Goal: Task Accomplishment & Management: Manage account settings

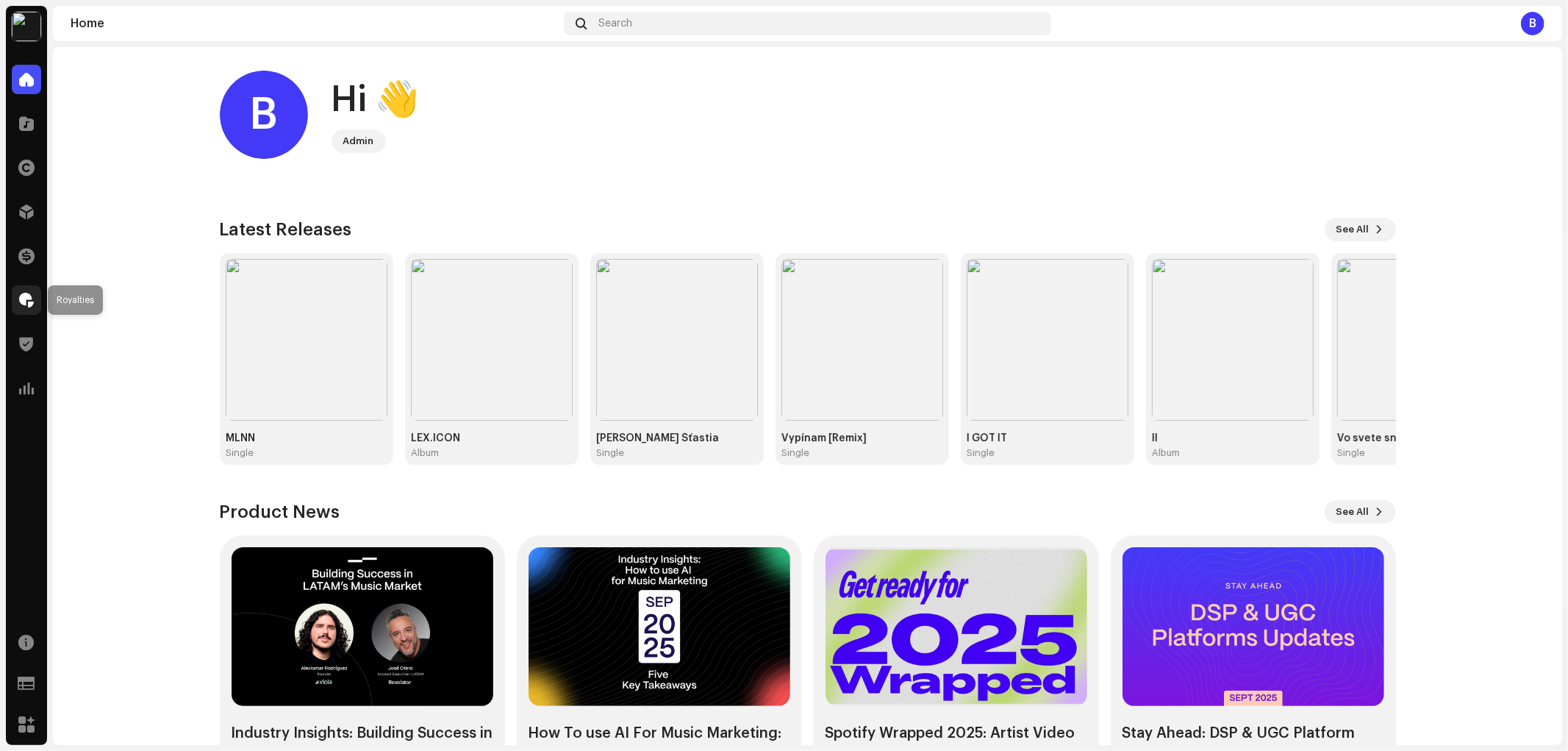
click at [32, 305] on span at bounding box center [27, 300] width 15 height 12
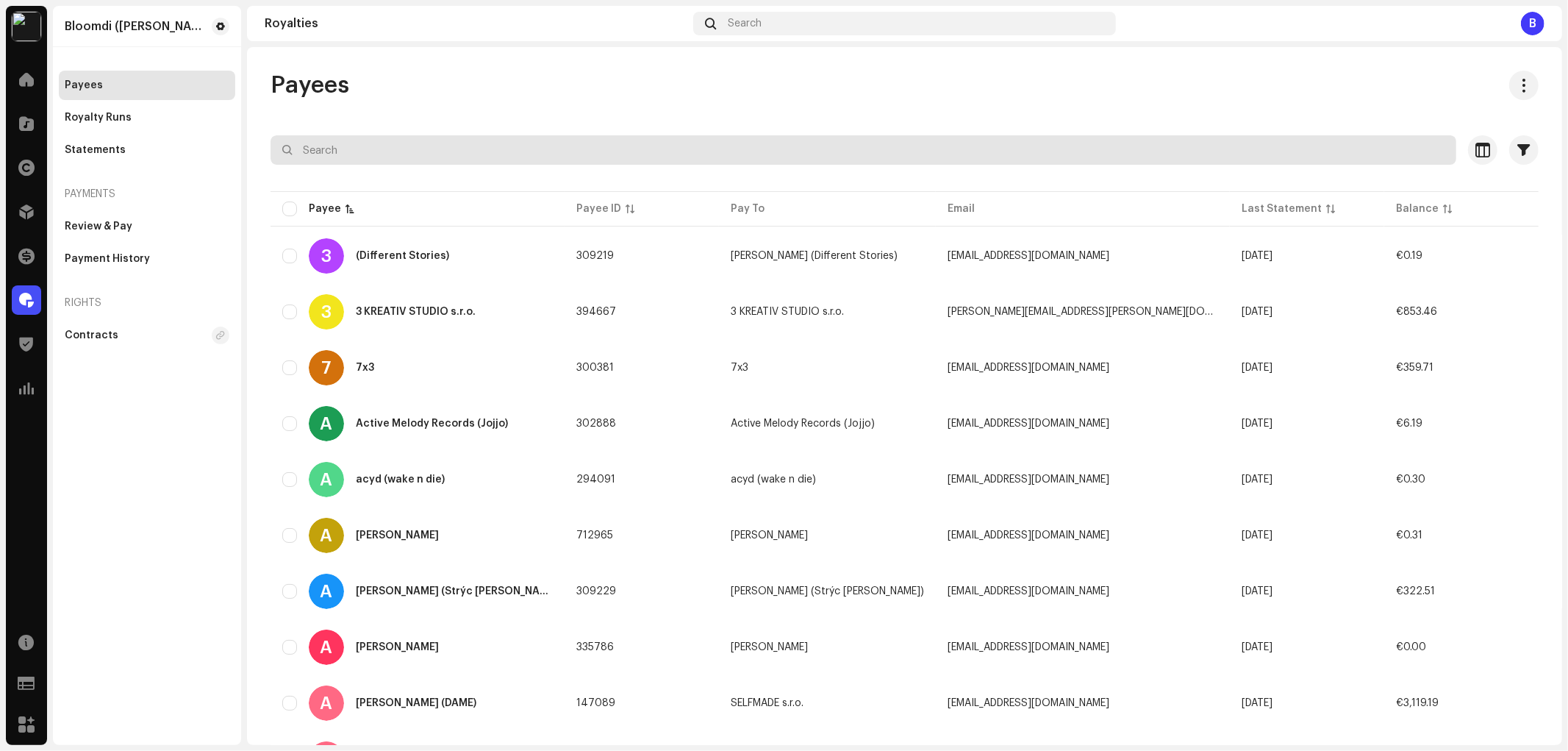
click at [507, 138] on input "text" at bounding box center [863, 150] width 1186 height 30
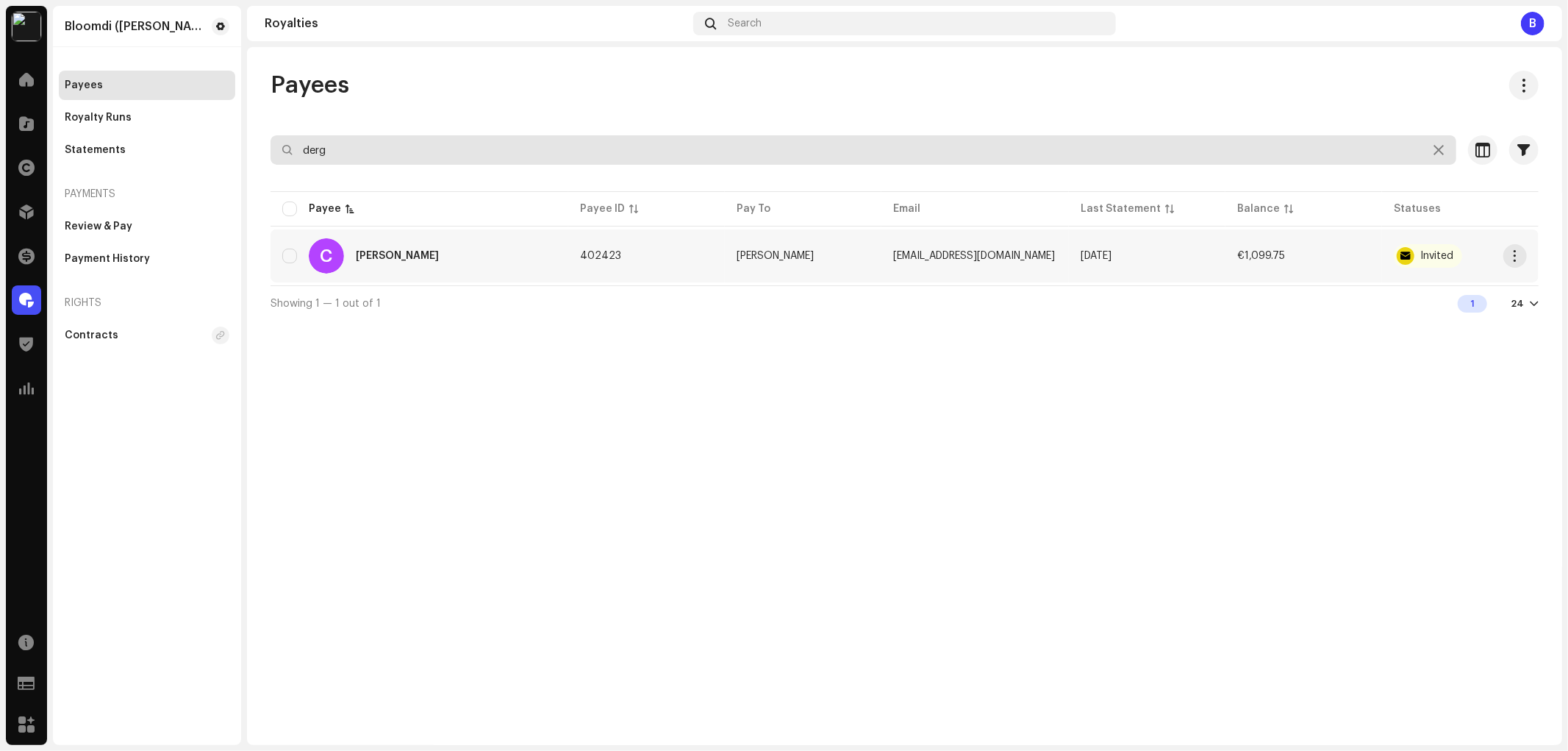
type input "derg"
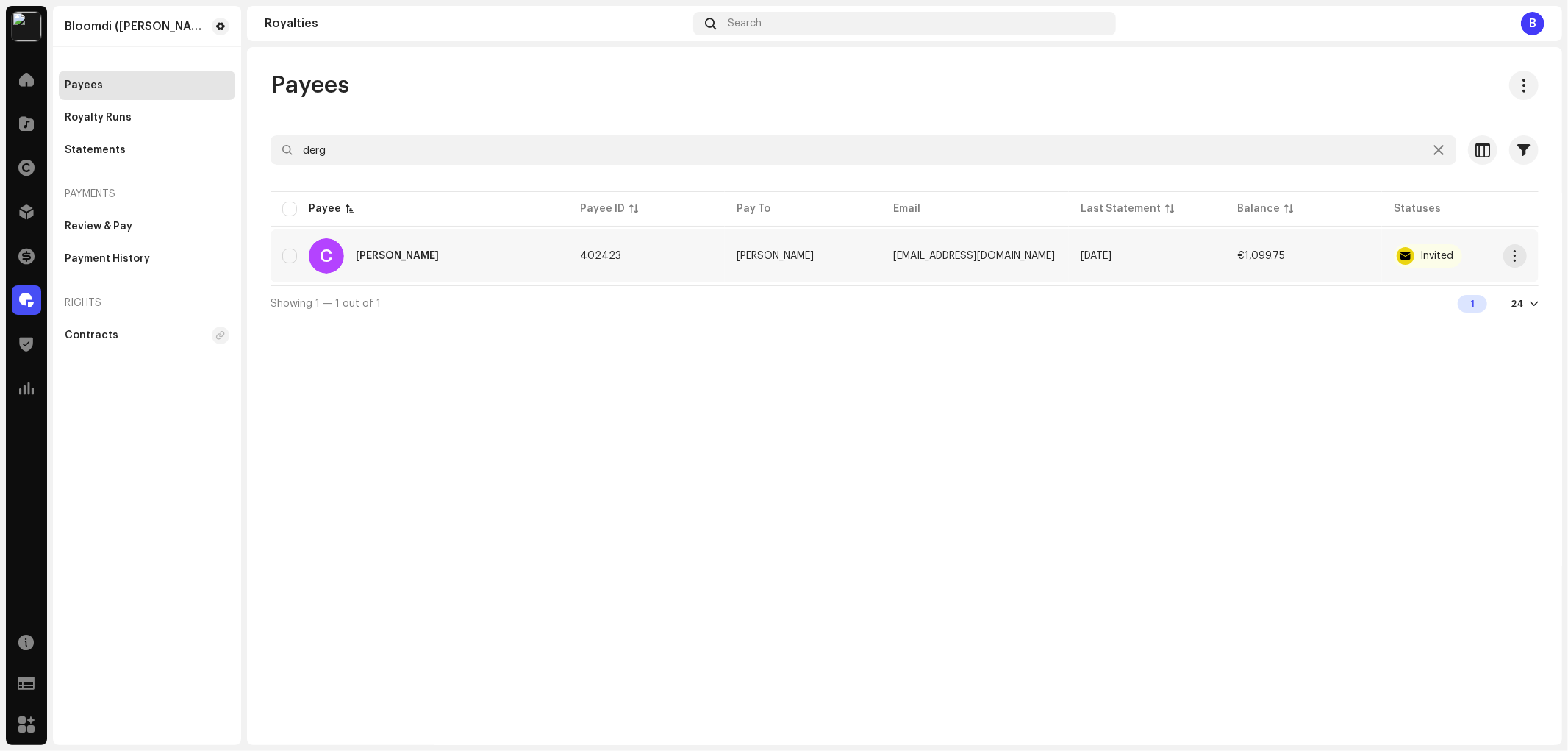
click at [439, 256] on div "Christán Dergounov" at bounding box center [397, 256] width 83 height 10
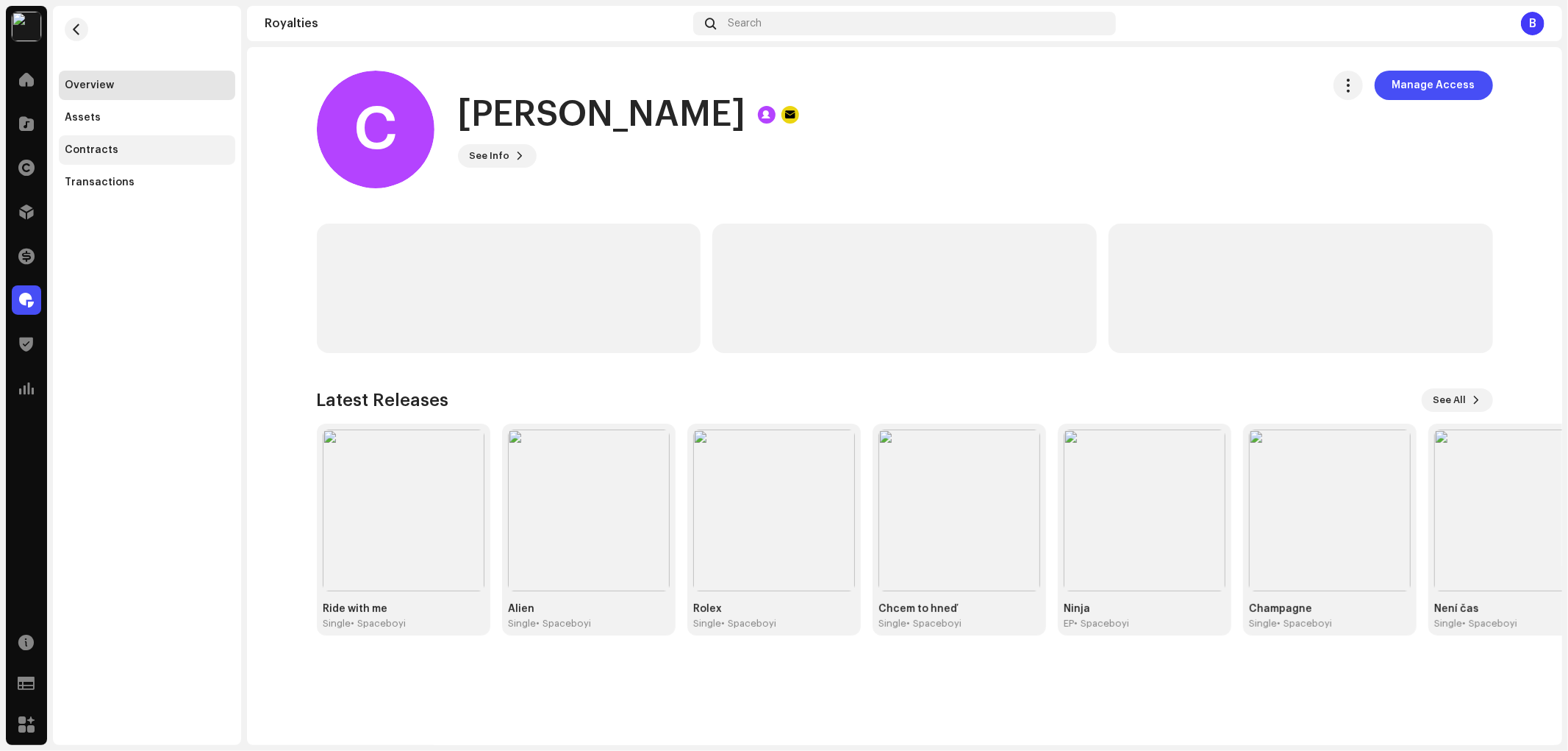
click at [174, 164] on div "Contracts" at bounding box center [147, 150] width 177 height 30
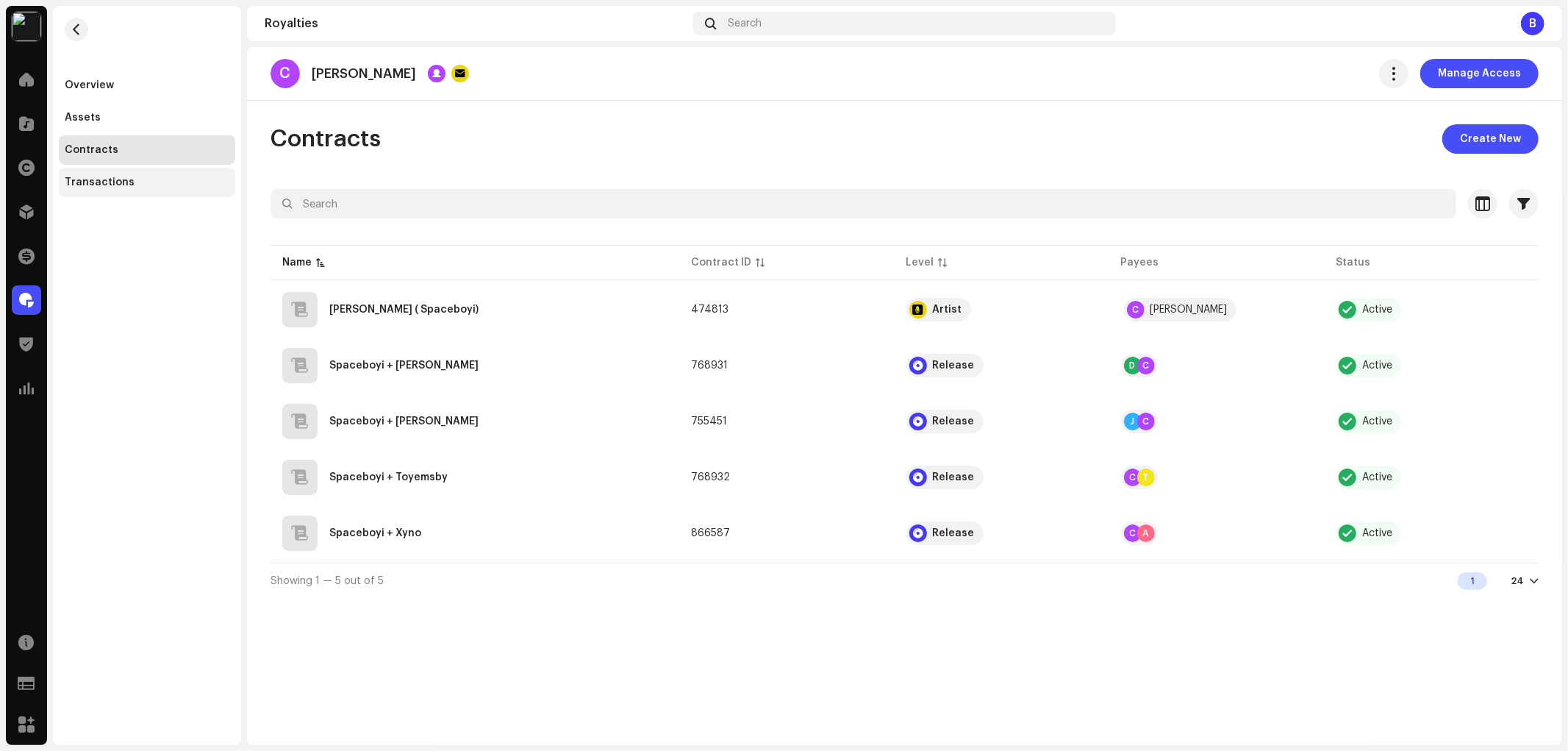
click at [172, 181] on div "Transactions" at bounding box center [147, 182] width 165 height 12
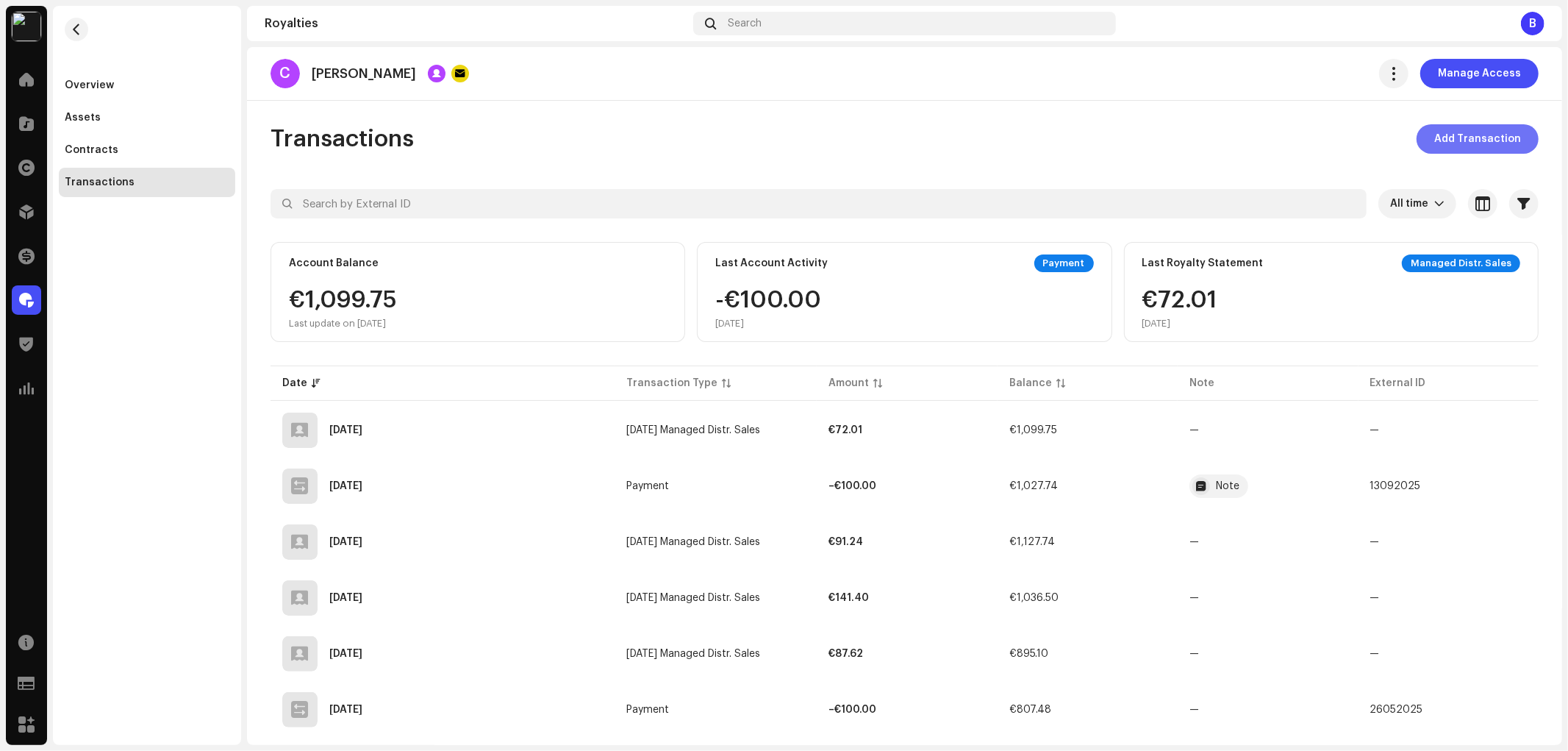
click at [1488, 128] on span "Add Transaction" at bounding box center [1477, 140] width 86 height 30
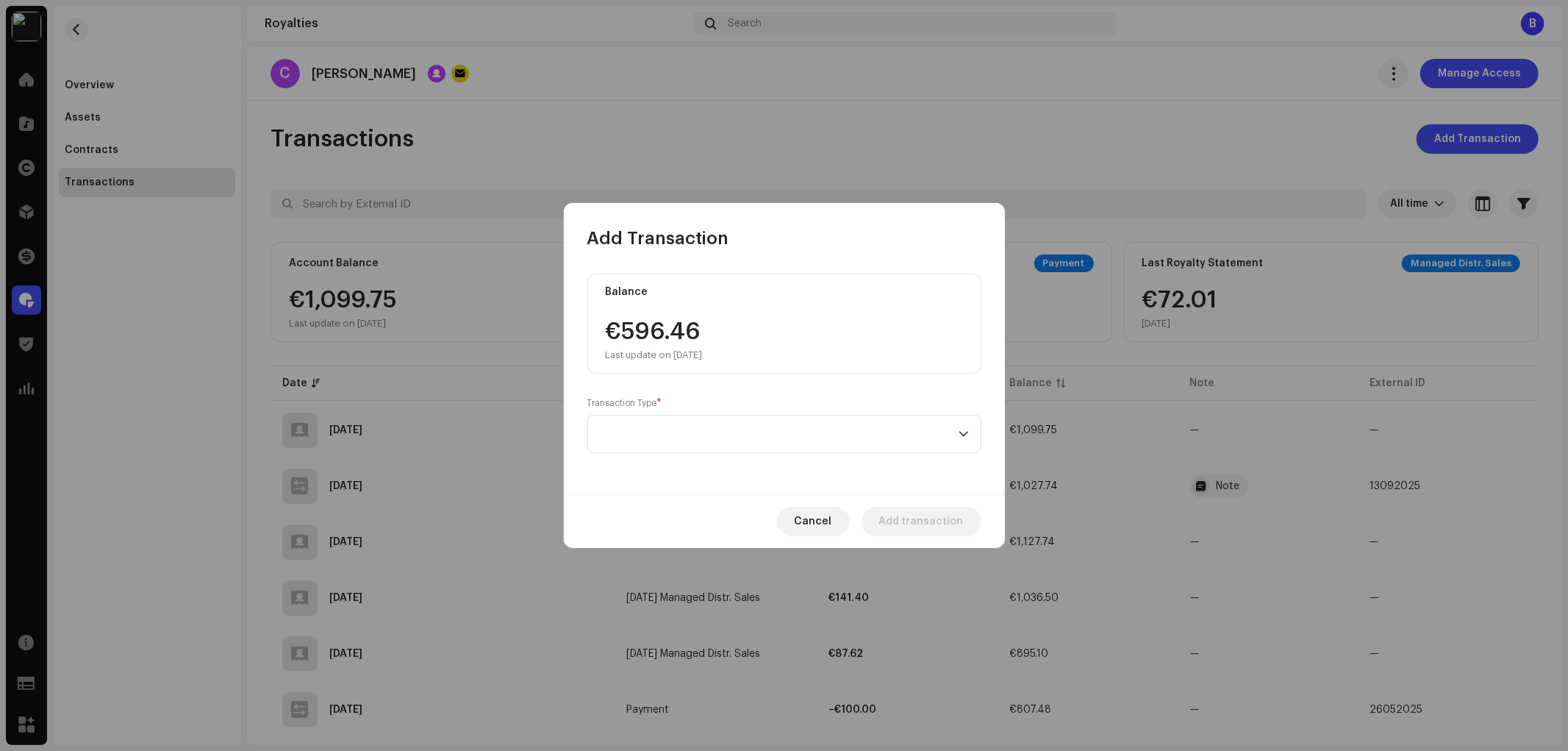
click at [813, 454] on div "Balance €596.46 Last update on Oct 8, 2025 Transaction Type *" at bounding box center [784, 372] width 441 height 244
click at [813, 437] on span at bounding box center [779, 435] width 359 height 37
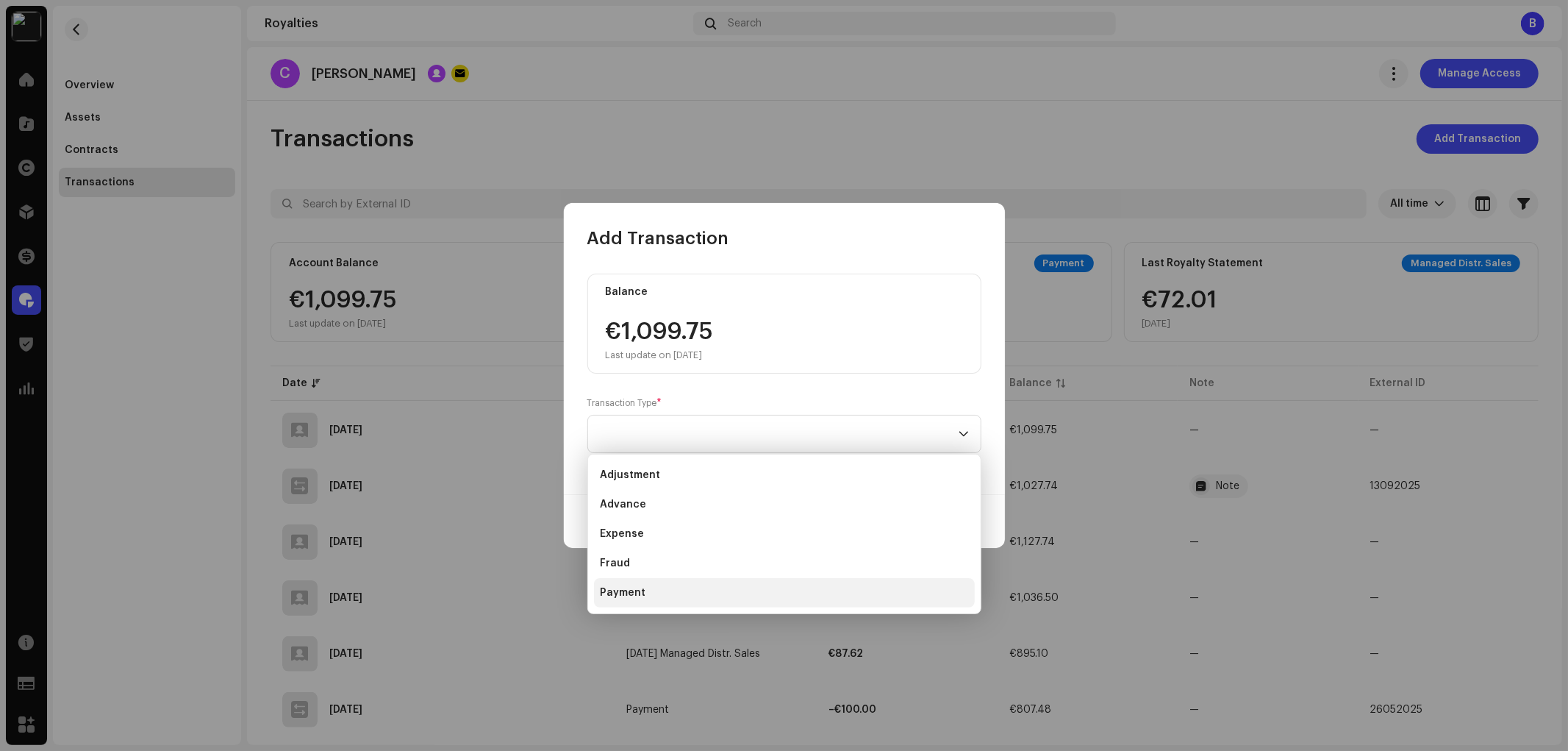
click at [672, 603] on li "Payment" at bounding box center [785, 593] width 381 height 30
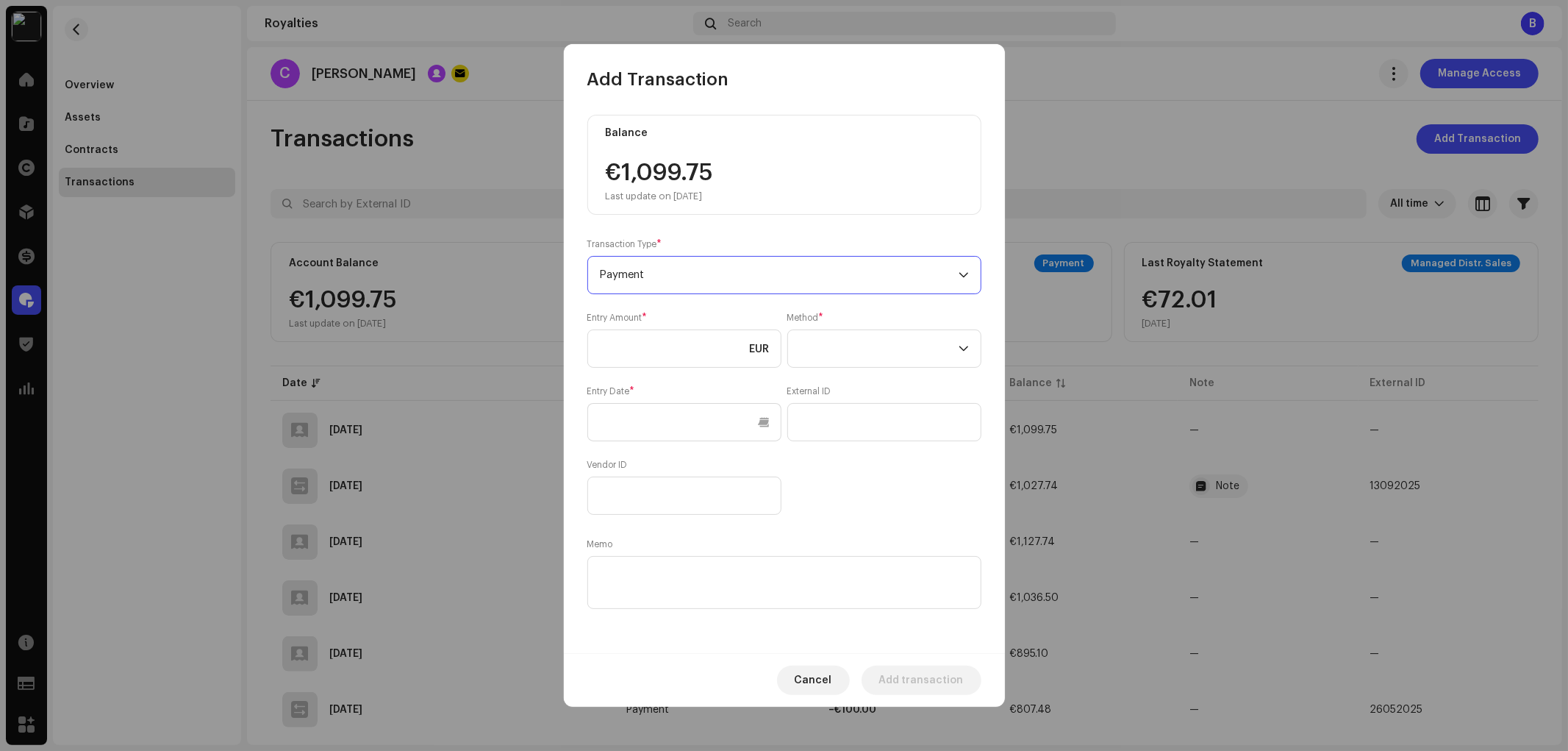
click at [671, 368] on div "Entry Amount * EUR Method * Entry Date * External ID Vendor ID" at bounding box center [785, 413] width 394 height 203
click at [671, 353] on input at bounding box center [684, 348] width 194 height 38
type input "80.00"
click at [871, 347] on span at bounding box center [879, 349] width 159 height 37
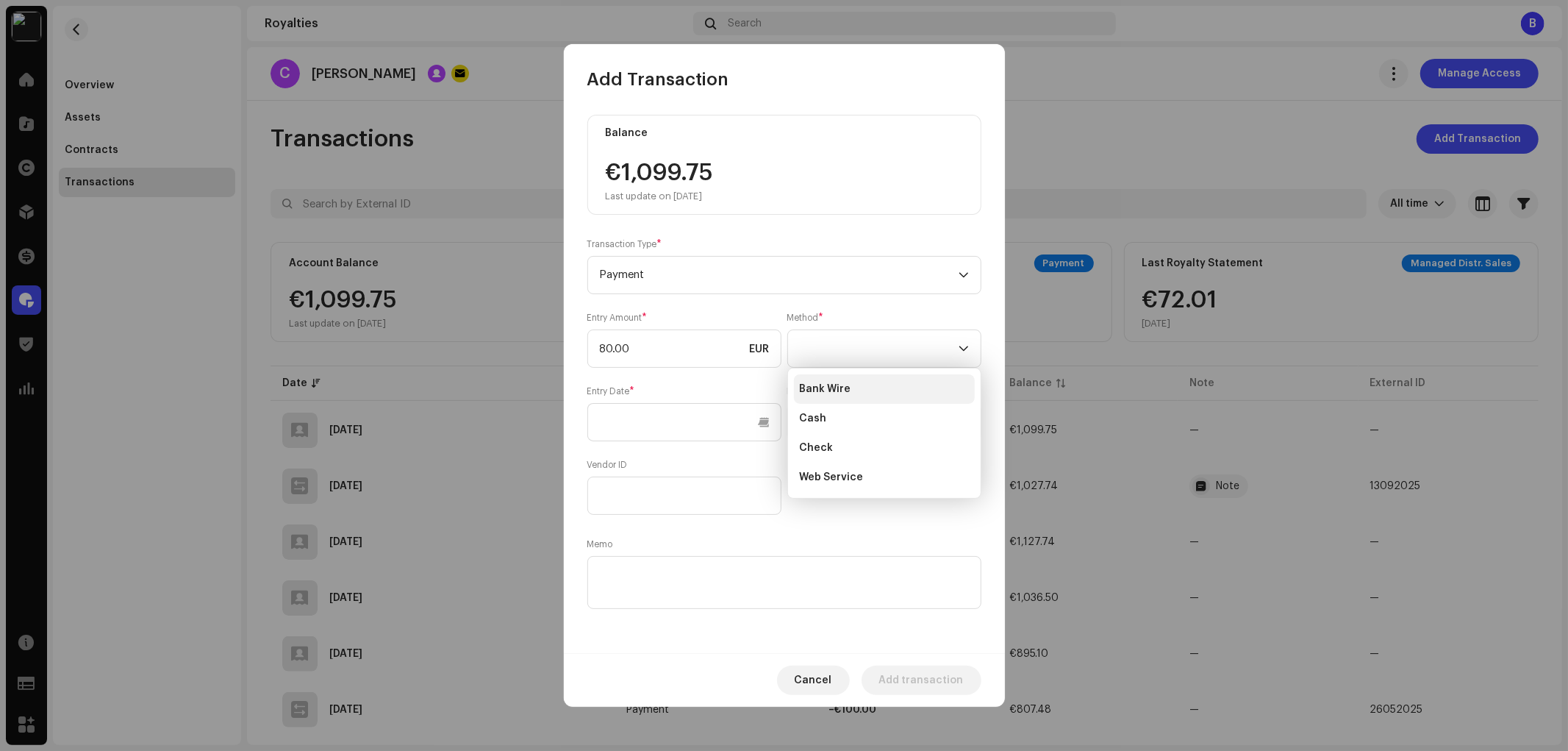
click at [876, 385] on li "Bank Wire" at bounding box center [884, 389] width 180 height 30
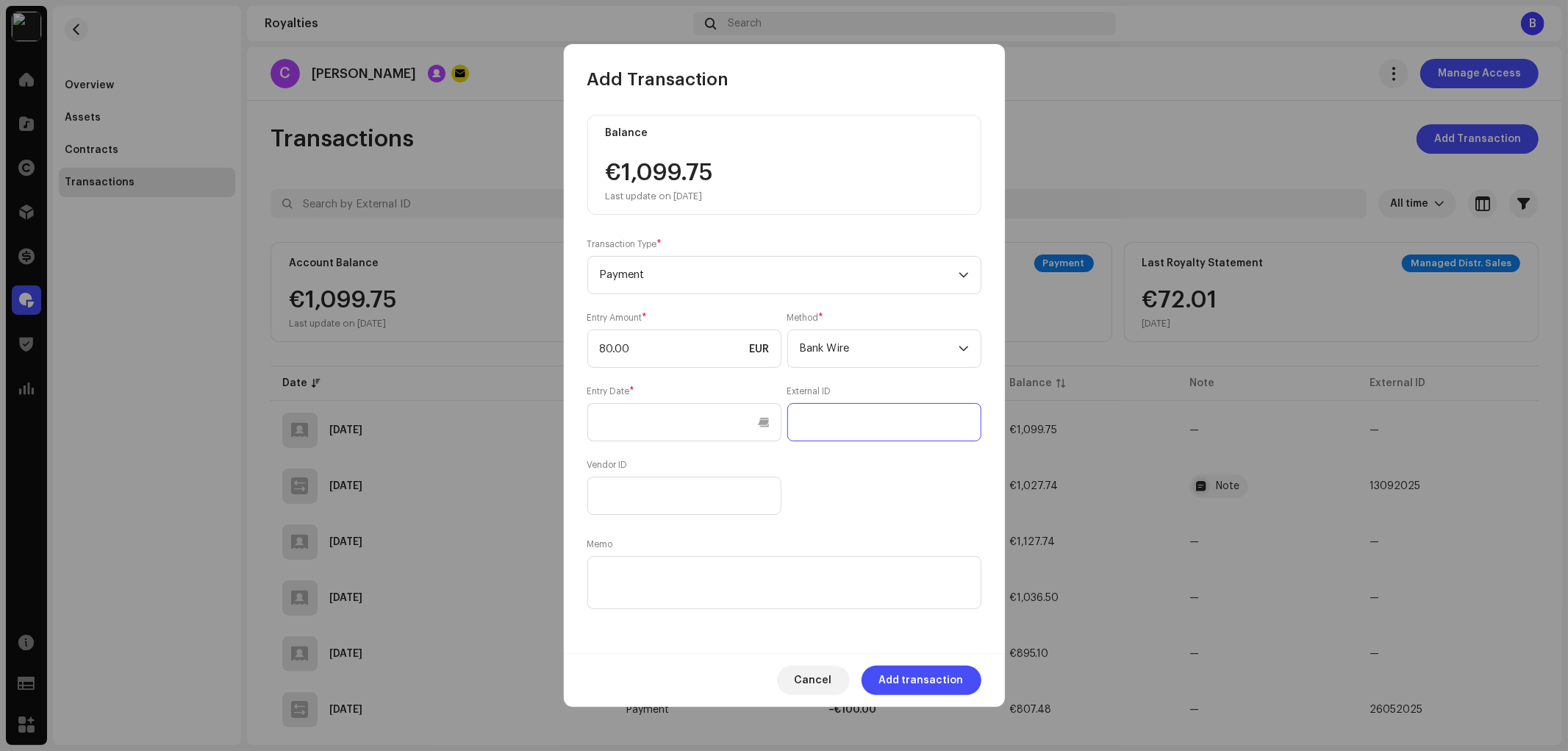
click at [873, 437] on input "text" at bounding box center [884, 422] width 194 height 38
drag, startPoint x: 862, startPoint y: 427, endPoint x: 762, endPoint y: 436, distance: 100.4
click at [762, 436] on div "Entry Amount * 80.00 EUR Method * Bank Wire Entry Date * External ID 06102025 V…" at bounding box center [785, 413] width 394 height 203
type input "06102025"
click at [823, 570] on textarea at bounding box center [785, 583] width 394 height 53
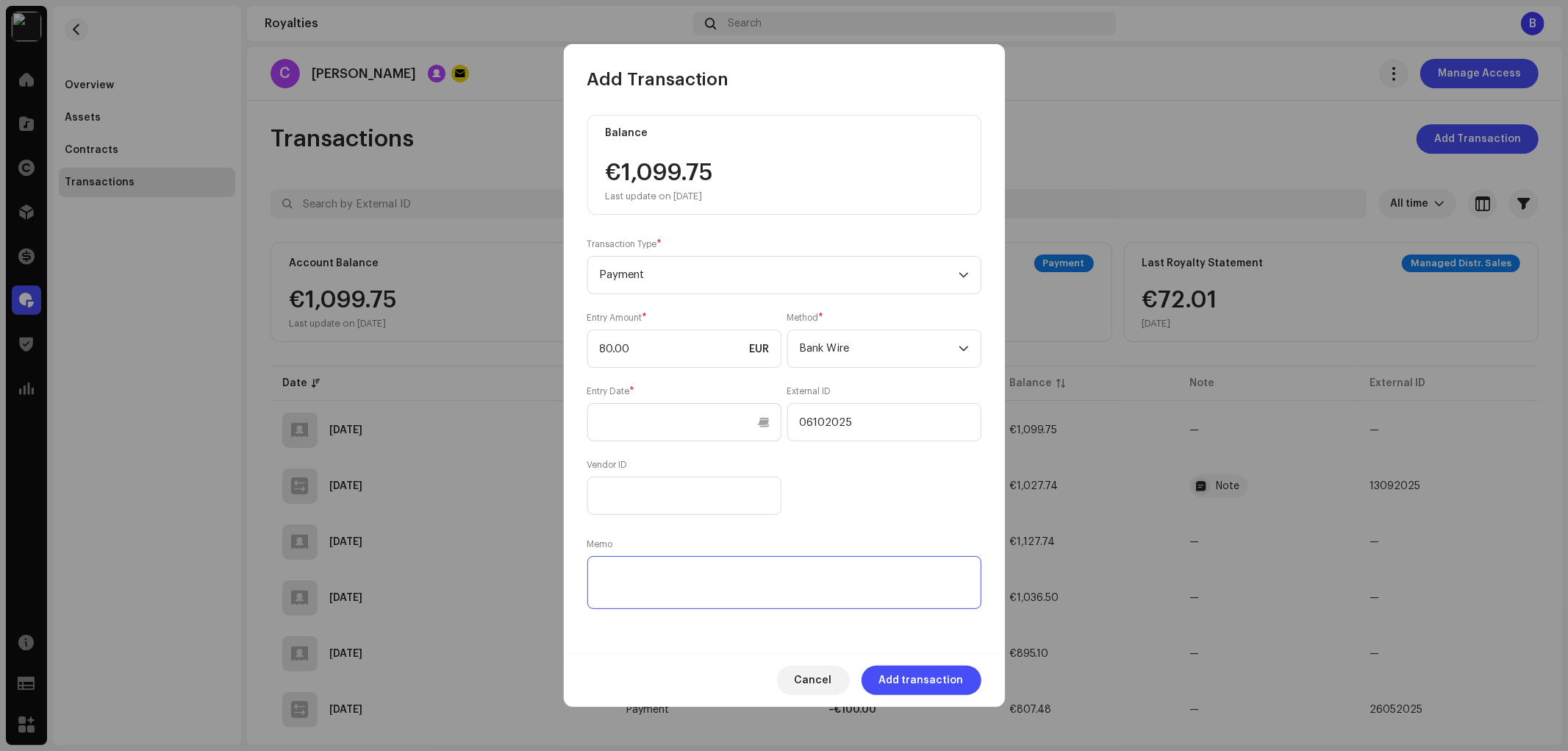
paste textarea "06102025"
type textarea "06102025"
click at [929, 515] on div "Entry Amount * 80.00 EUR Method * Bank Wire Entry Date * External ID 06102025 V…" at bounding box center [785, 413] width 394 height 203
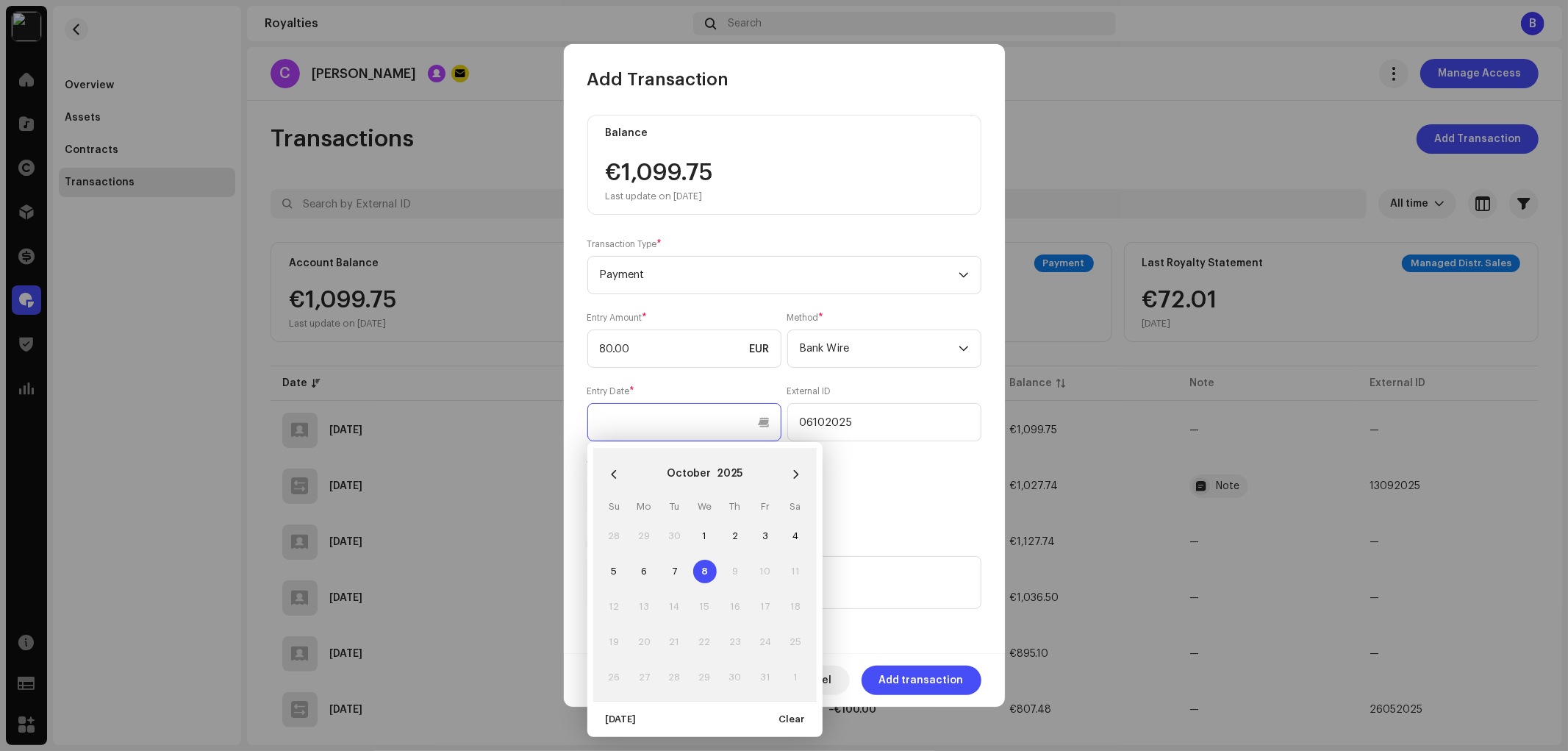
click at [709, 440] on input "text" at bounding box center [684, 422] width 194 height 38
click at [701, 570] on span "8" at bounding box center [704, 571] width 23 height 23
type input "10/08/2025"
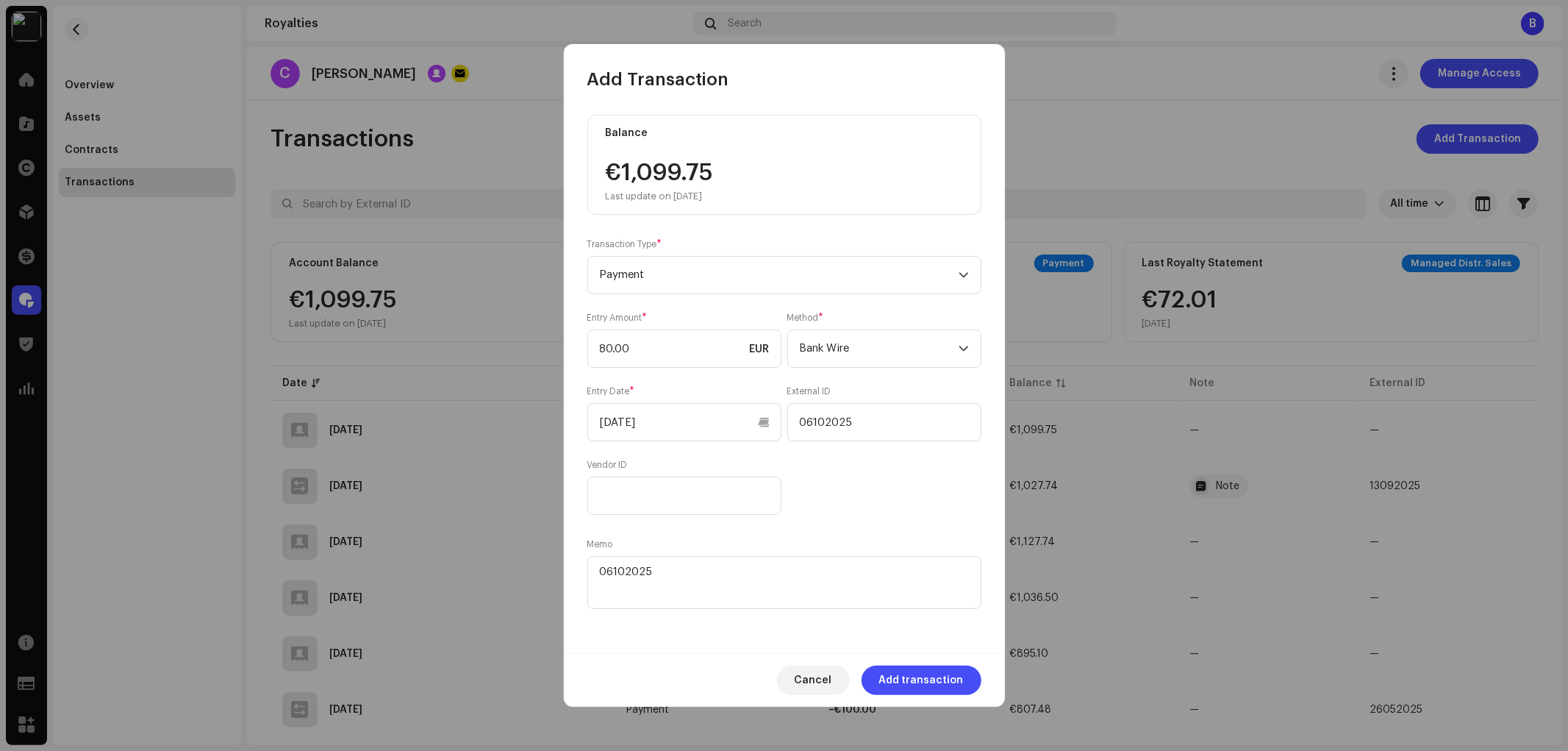
click at [906, 475] on div "Entry Amount * 80.00 EUR Method * Bank Wire Entry Date * 10/08/2025 External ID…" at bounding box center [785, 413] width 394 height 203
click at [916, 481] on div "Entry Amount * 80.00 EUR Method * Bank Wire Entry Date * 10/08/2025 External ID…" at bounding box center [785, 413] width 394 height 203
click at [938, 678] on span "Add transaction" at bounding box center [921, 680] width 85 height 30
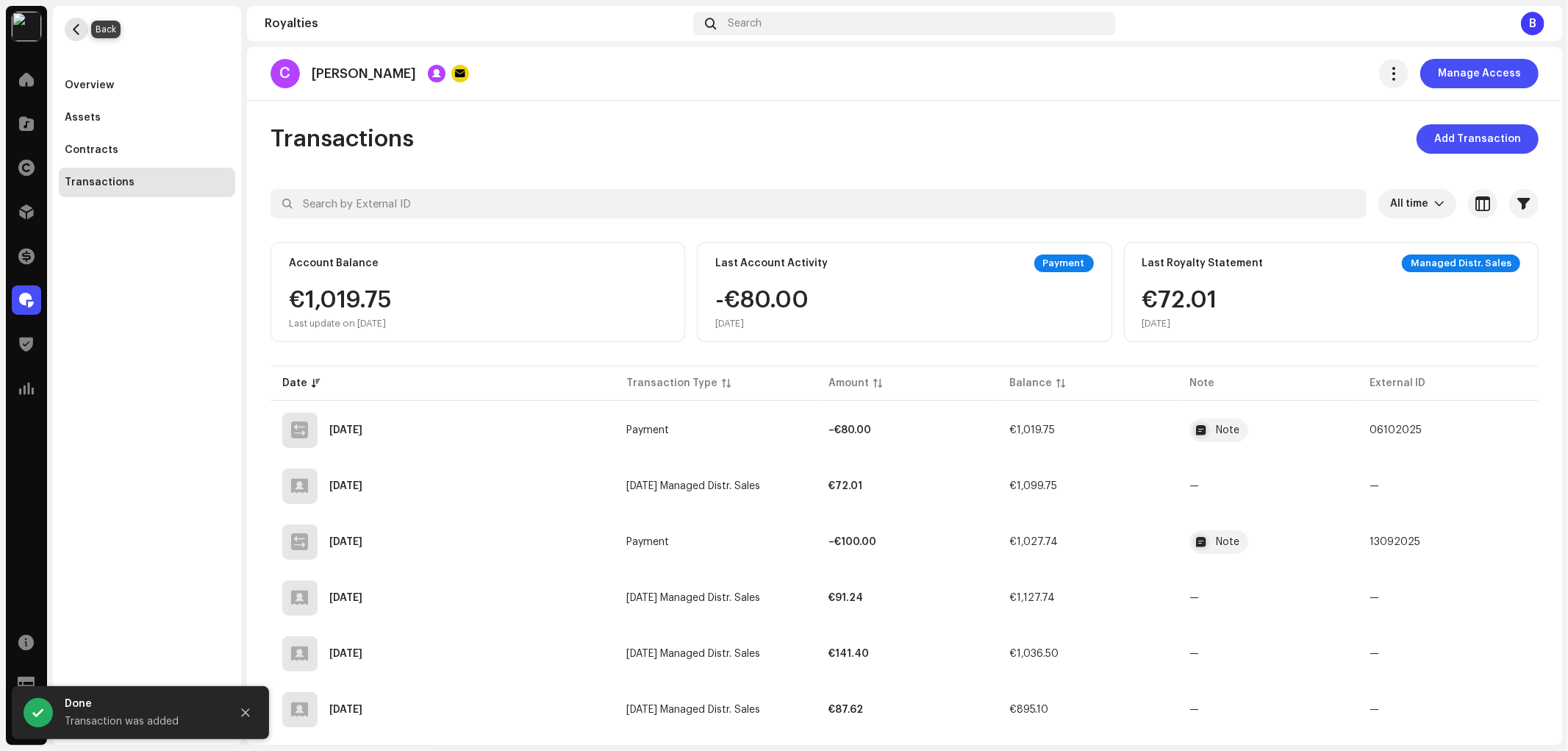
click at [78, 33] on span "button" at bounding box center [77, 29] width 11 height 12
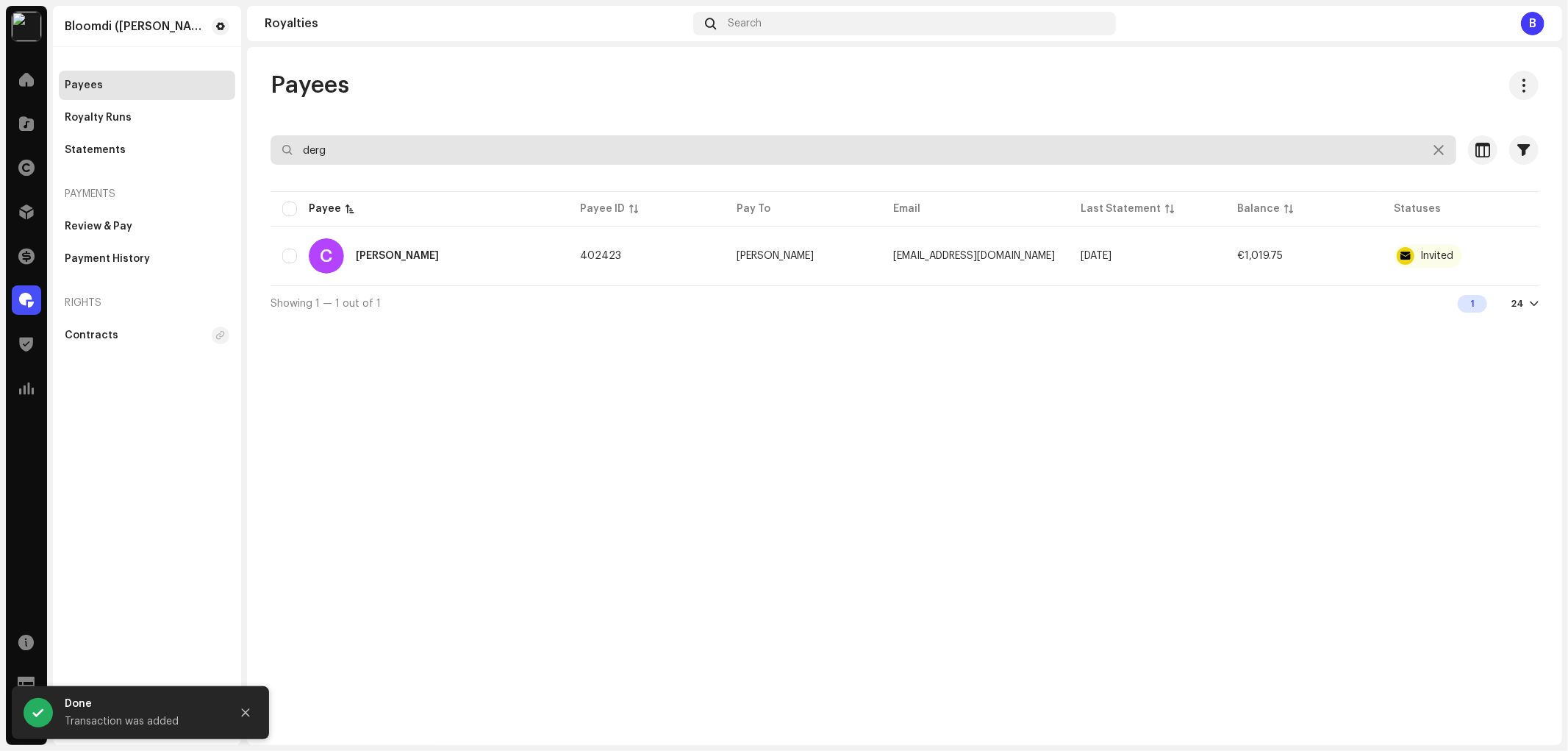
click at [469, 152] on input "derg" at bounding box center [863, 150] width 1186 height 30
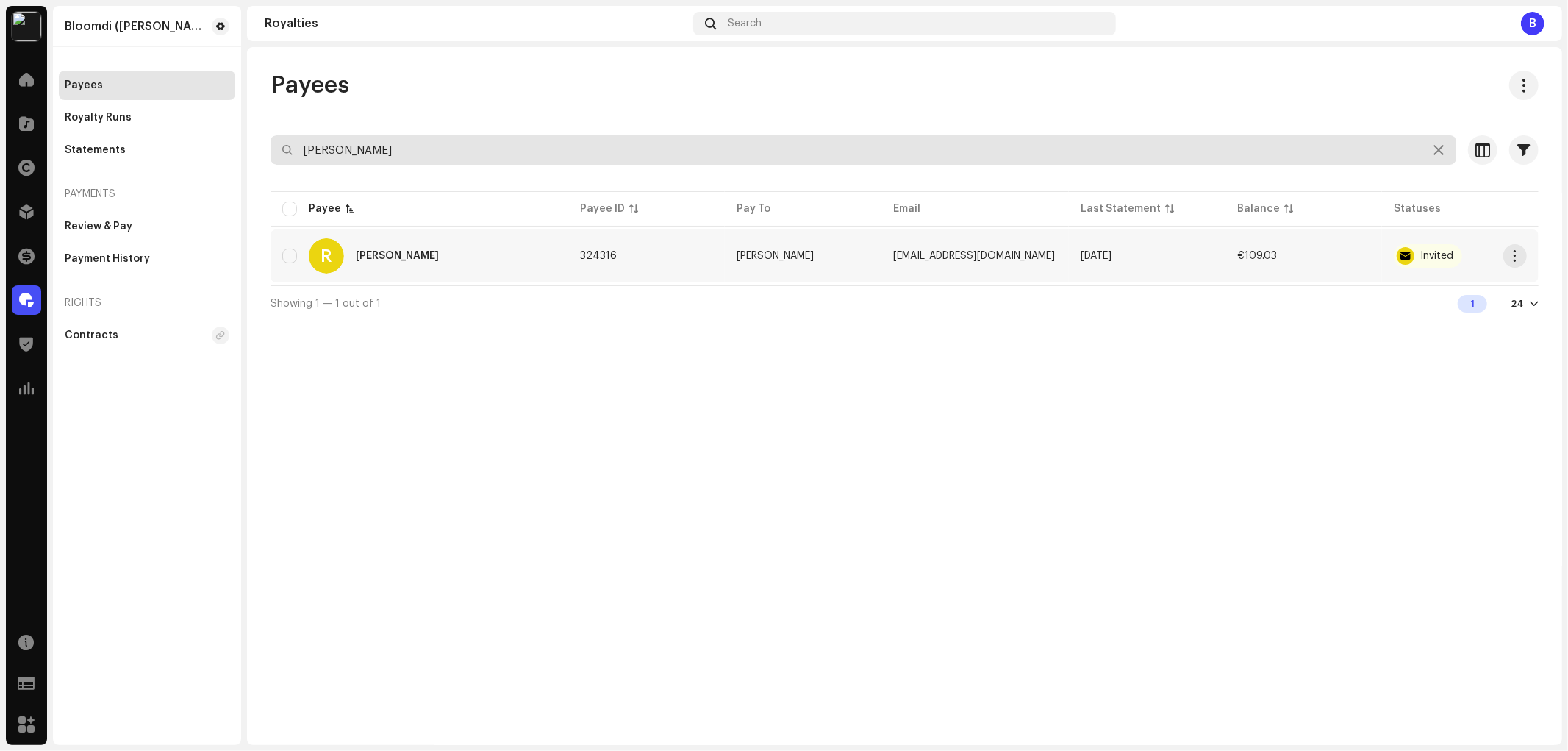
type input "bakaj"
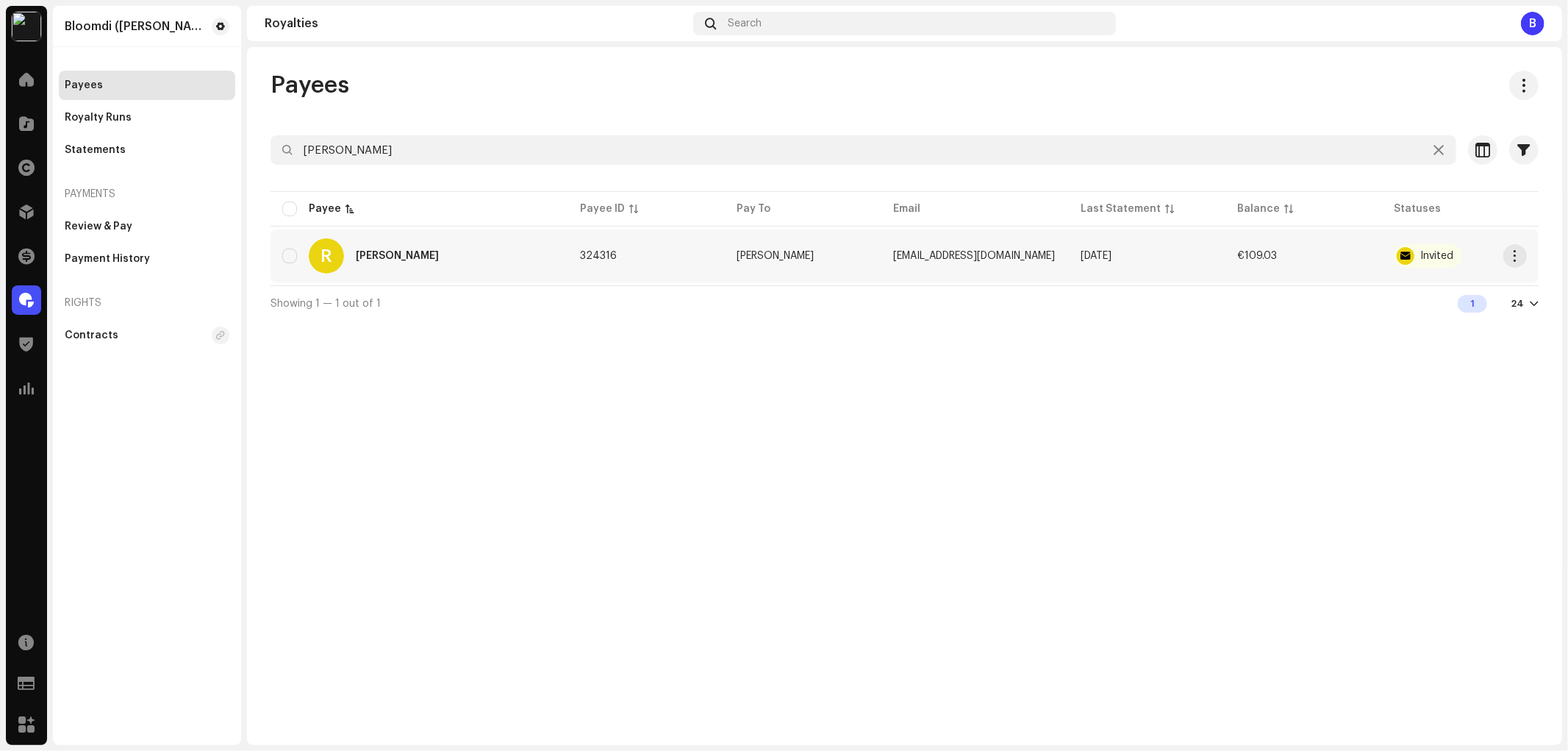
click at [441, 267] on div "R Roman Bakaj" at bounding box center [419, 256] width 274 height 35
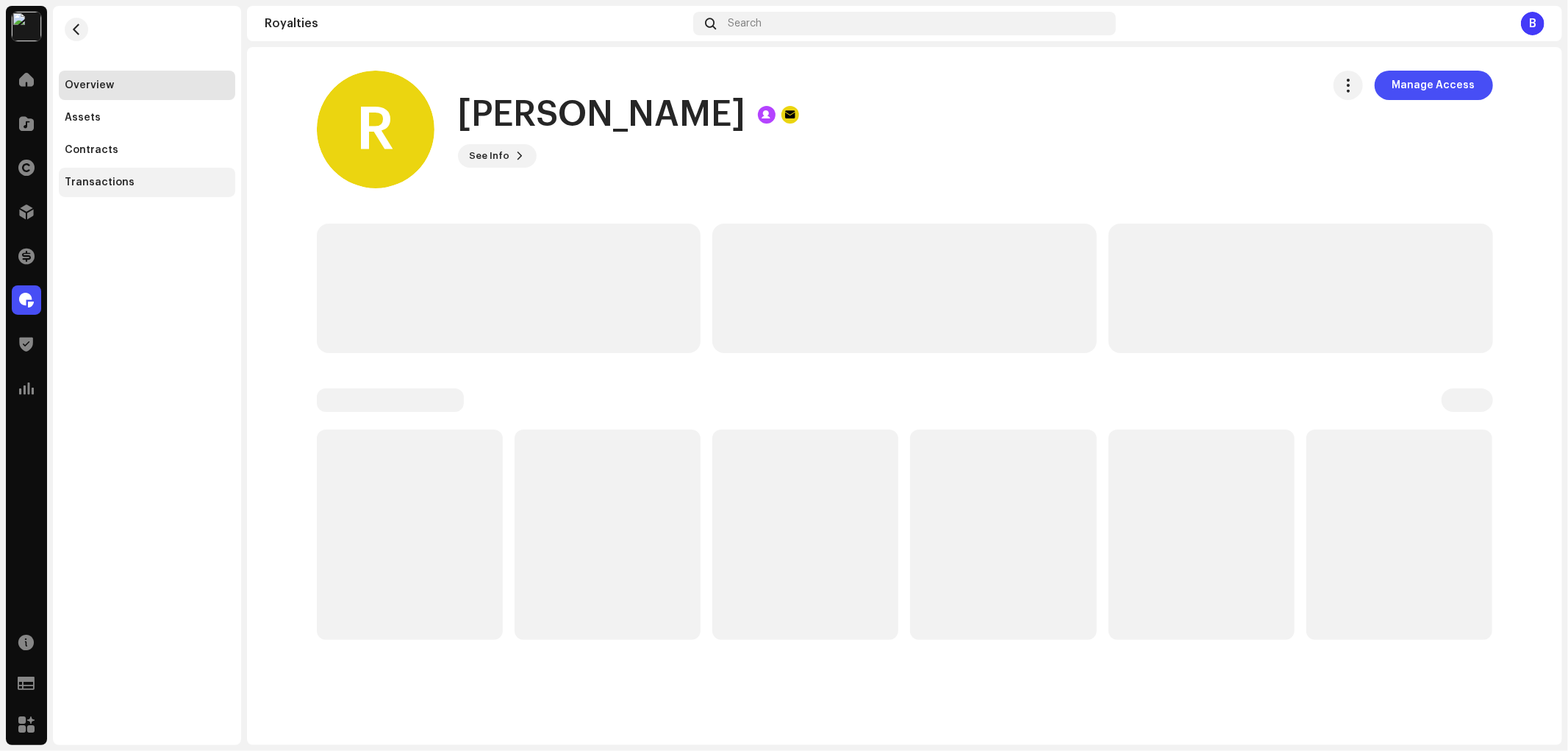
click at [188, 181] on div "Transactions" at bounding box center [147, 182] width 165 height 12
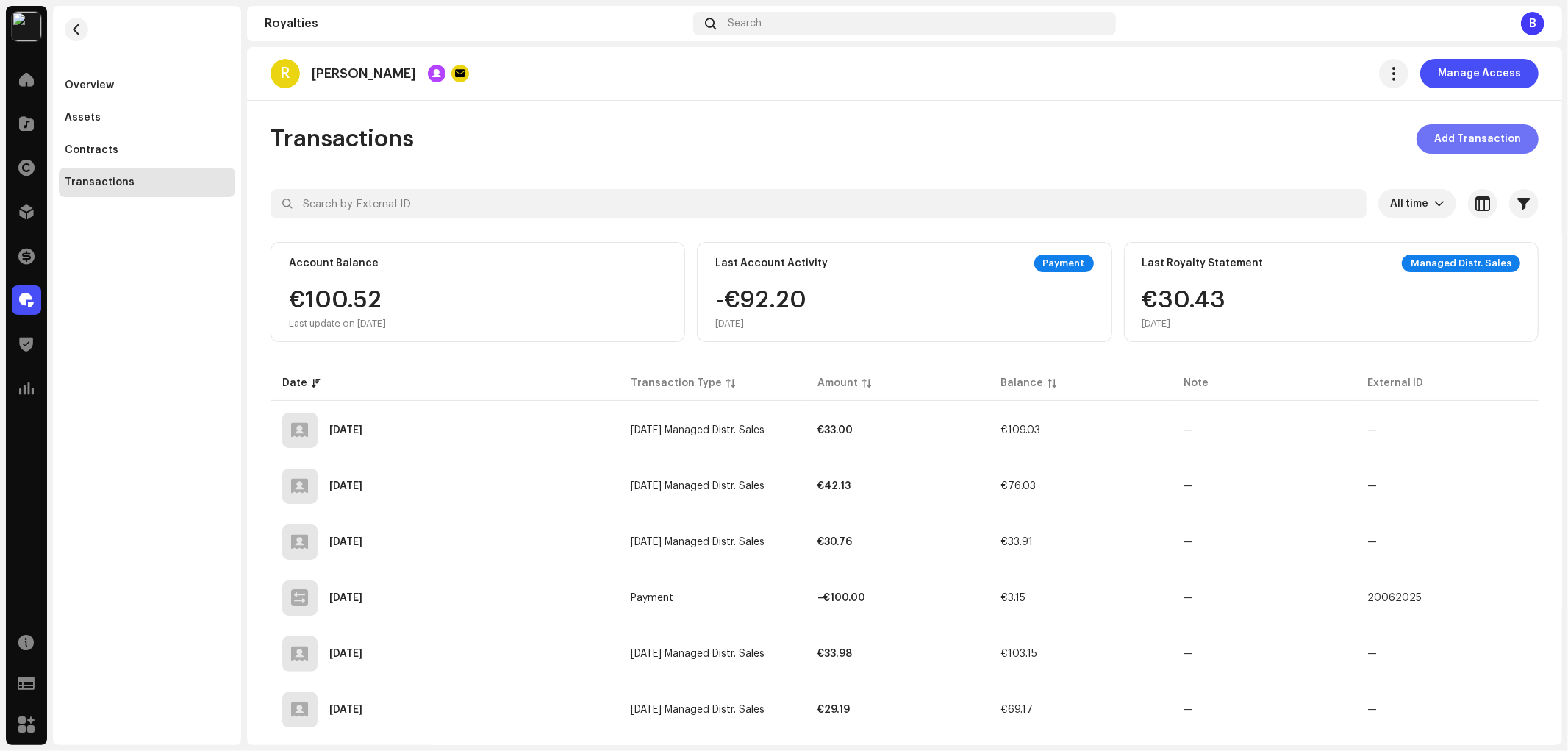
click at [1457, 146] on span "Add Transaction" at bounding box center [1477, 140] width 86 height 30
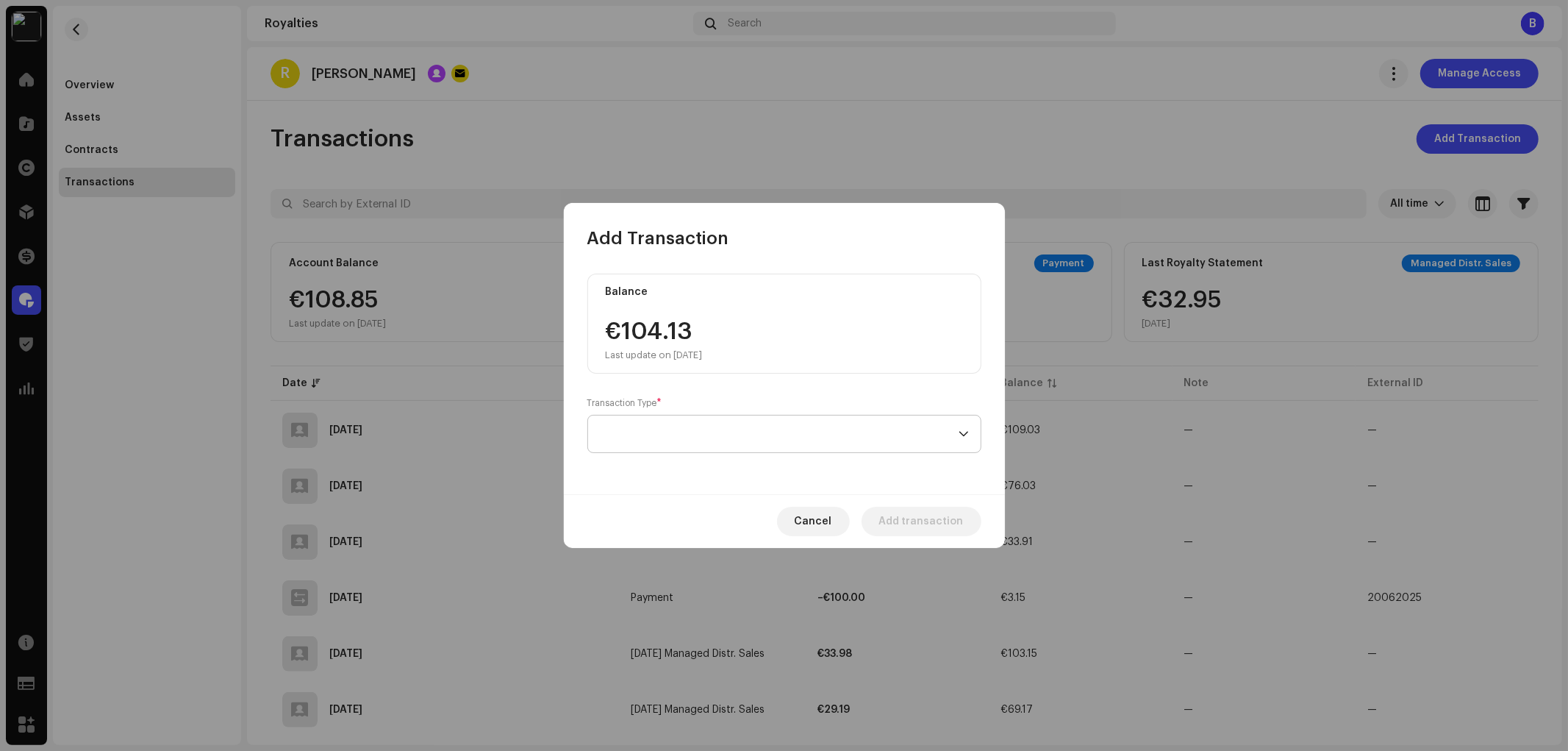
click at [775, 441] on span at bounding box center [779, 435] width 359 height 37
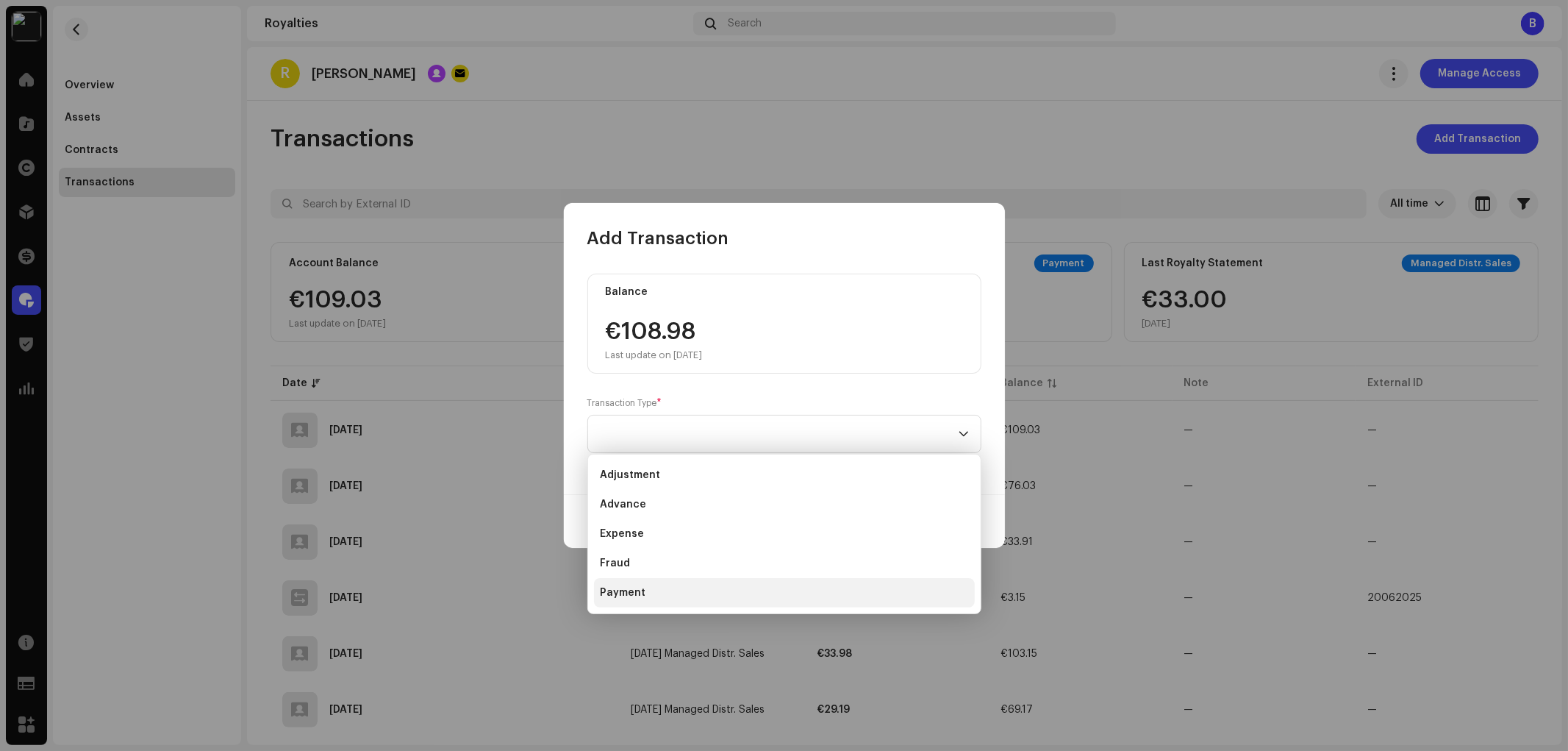
click at [670, 586] on li "Payment" at bounding box center [785, 593] width 381 height 30
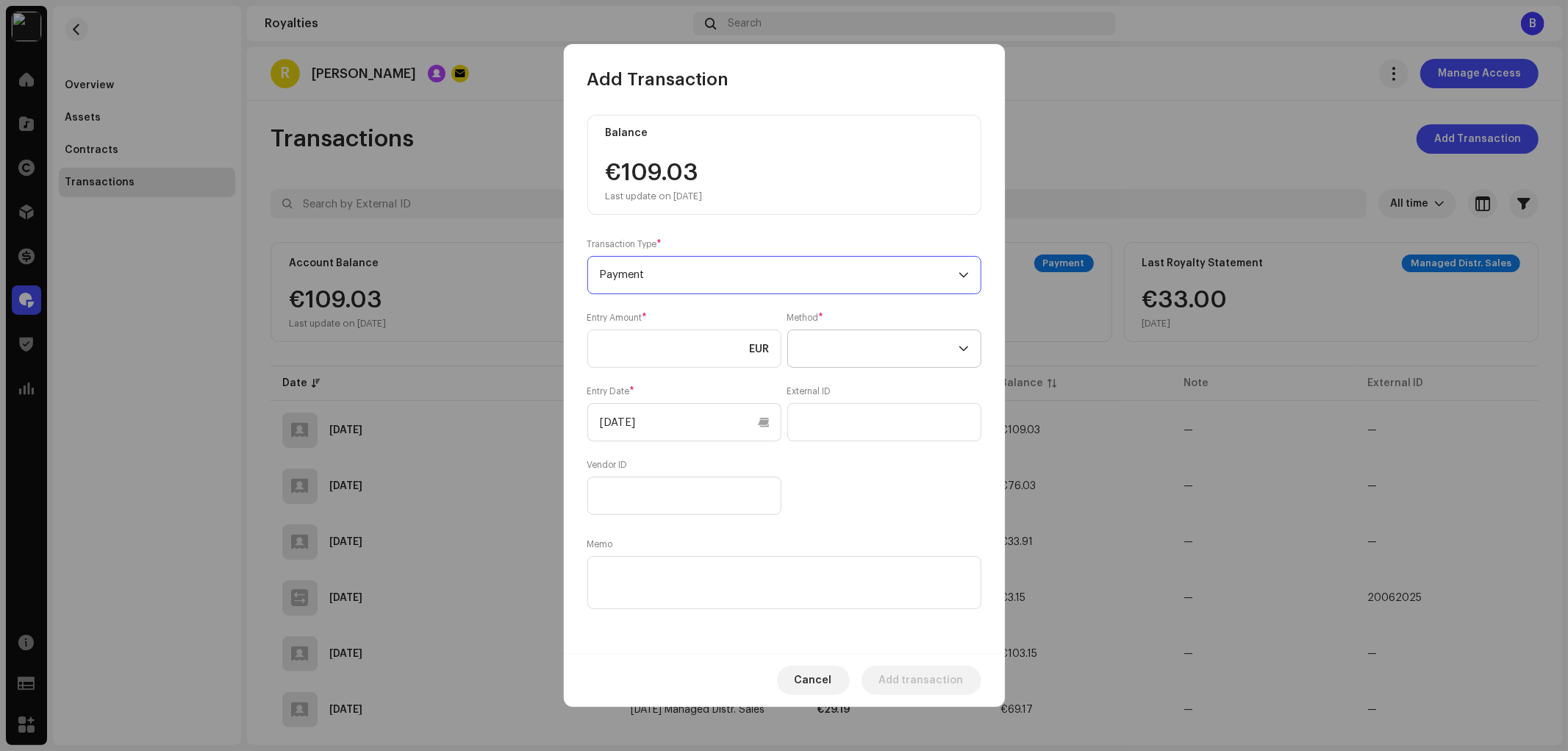
click at [839, 336] on span at bounding box center [879, 349] width 159 height 37
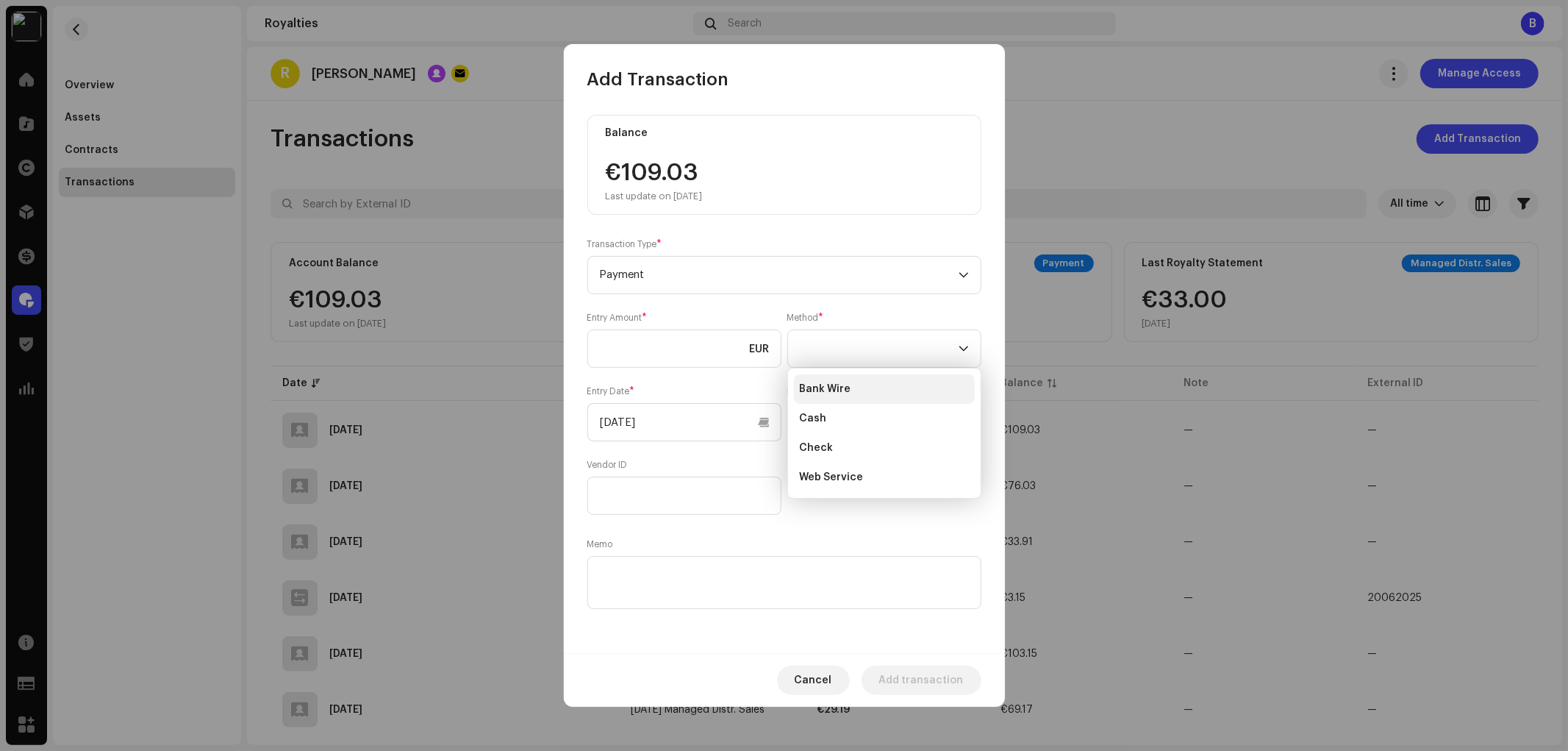
click at [842, 384] on span "Bank Wire" at bounding box center [825, 389] width 51 height 15
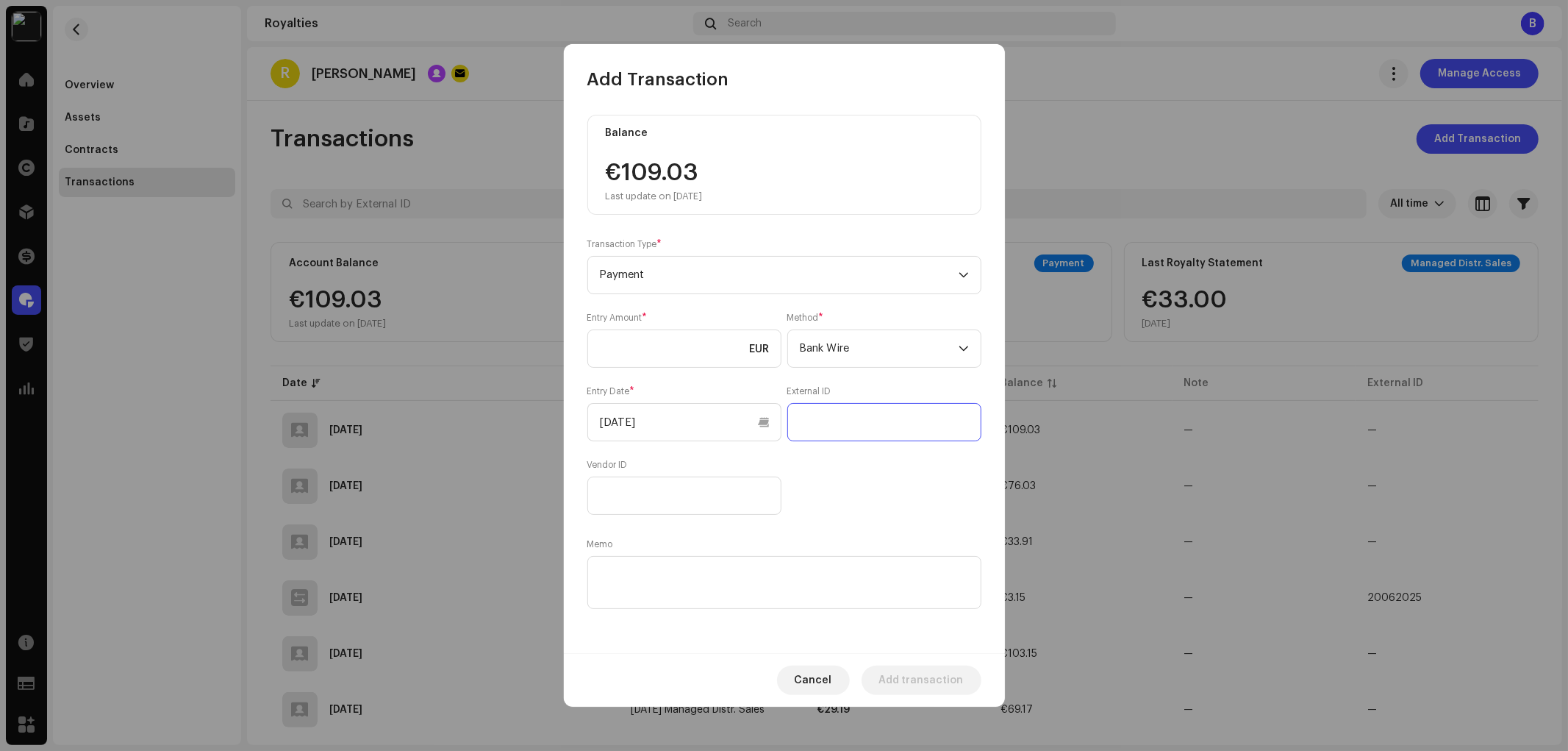
click at [839, 416] on input "text" at bounding box center [884, 422] width 194 height 38
type input "06102025"
click at [823, 469] on div "Entry Amount * EUR Method * Bank Wire Entry Date * 10/08/2025 External ID 06102…" at bounding box center [785, 413] width 394 height 203
click at [681, 353] on input at bounding box center [684, 348] width 194 height 38
type input "100.00"
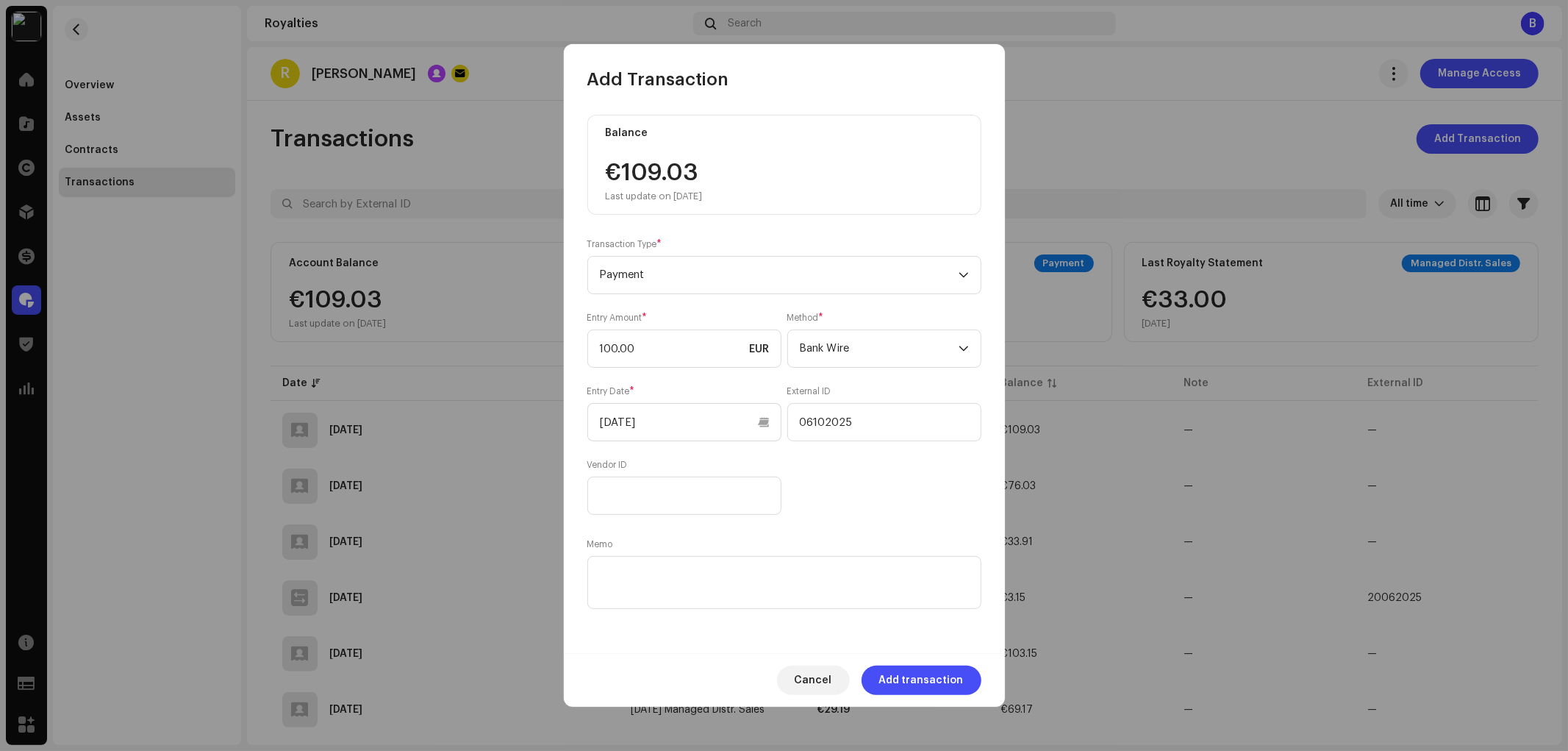
click at [844, 494] on div "Entry Amount * 100.00 EUR Method * Bank Wire Entry Date * 10/08/2025 External I…" at bounding box center [785, 413] width 394 height 203
click at [862, 483] on div "Entry Amount * 100.00 EUR Method * Bank Wire Entry Date * 10/08/2025 External I…" at bounding box center [785, 413] width 394 height 203
click at [928, 488] on div "Entry Amount * 100.00 EUR Method * Bank Wire Entry Date * 10/08/2025 External I…" at bounding box center [785, 413] width 394 height 203
drag, startPoint x: 901, startPoint y: 423, endPoint x: 678, endPoint y: 427, distance: 223.0
click at [682, 427] on div "Entry Amount * 100.00 EUR Method * Bank Wire Entry Date * 10/08/2025 External I…" at bounding box center [785, 413] width 394 height 203
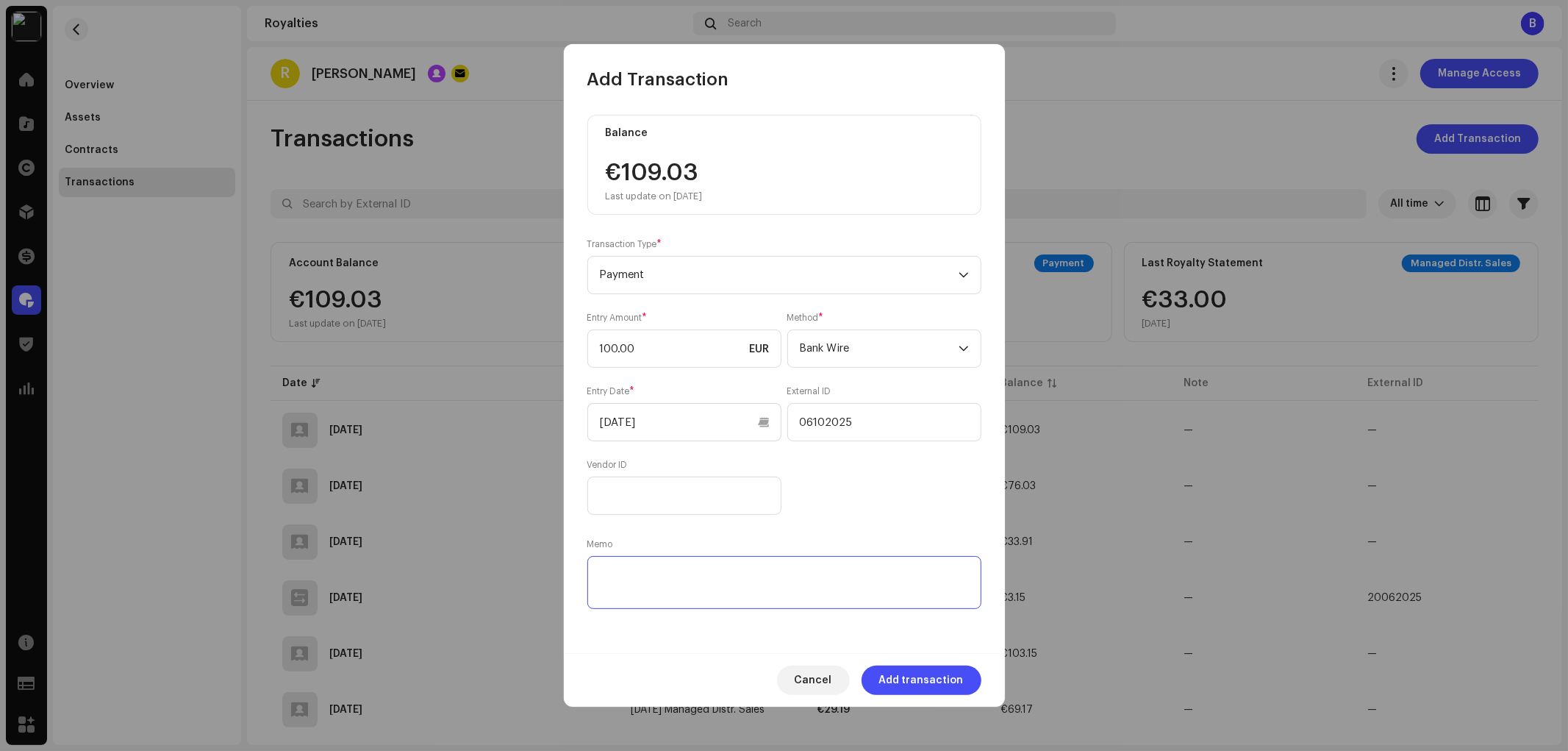
click at [704, 595] on textarea at bounding box center [785, 583] width 394 height 53
paste textarea "06102025"
type textarea "06102025"
click at [949, 685] on span "Add transaction" at bounding box center [921, 680] width 85 height 30
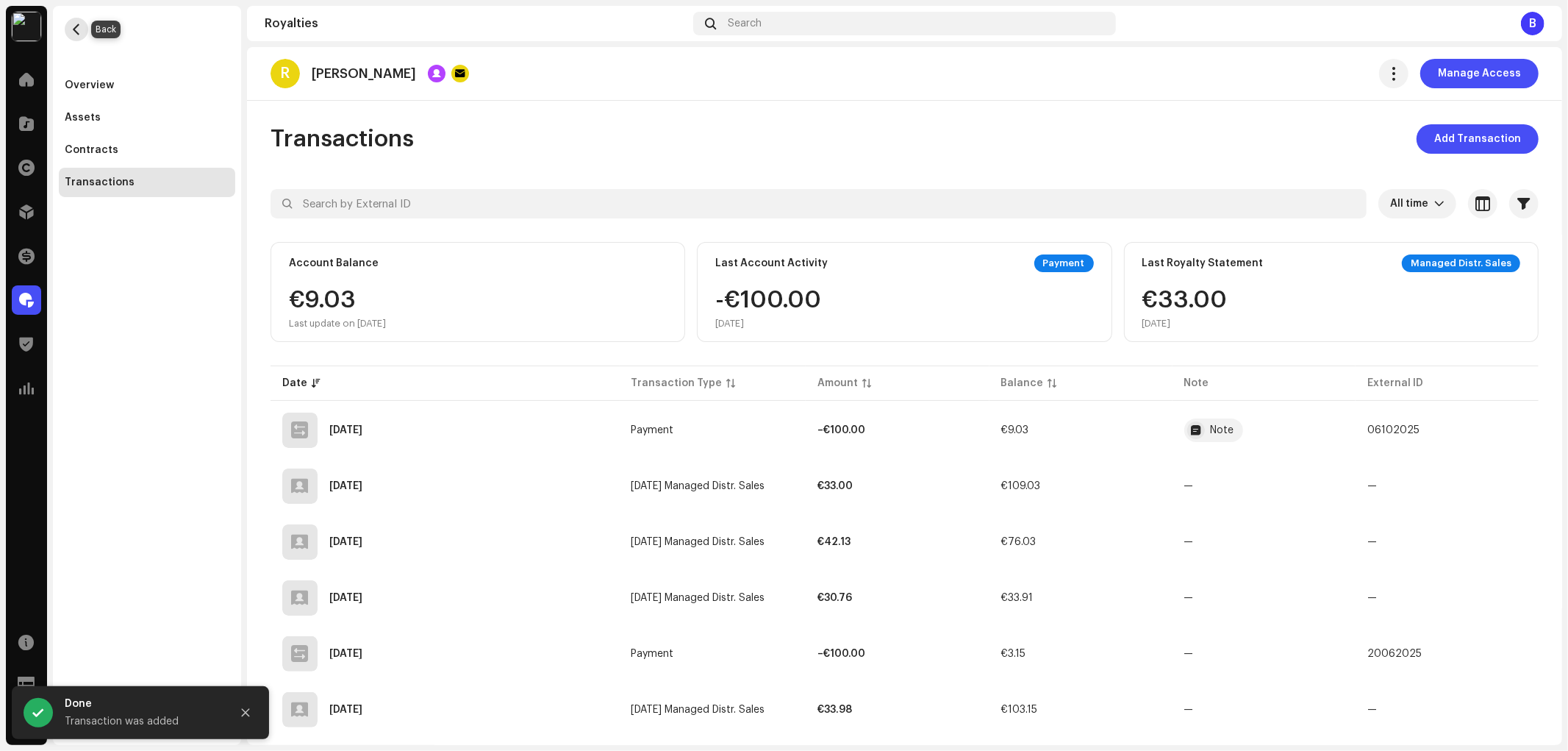
click at [83, 30] on button "button" at bounding box center [76, 29] width 23 height 23
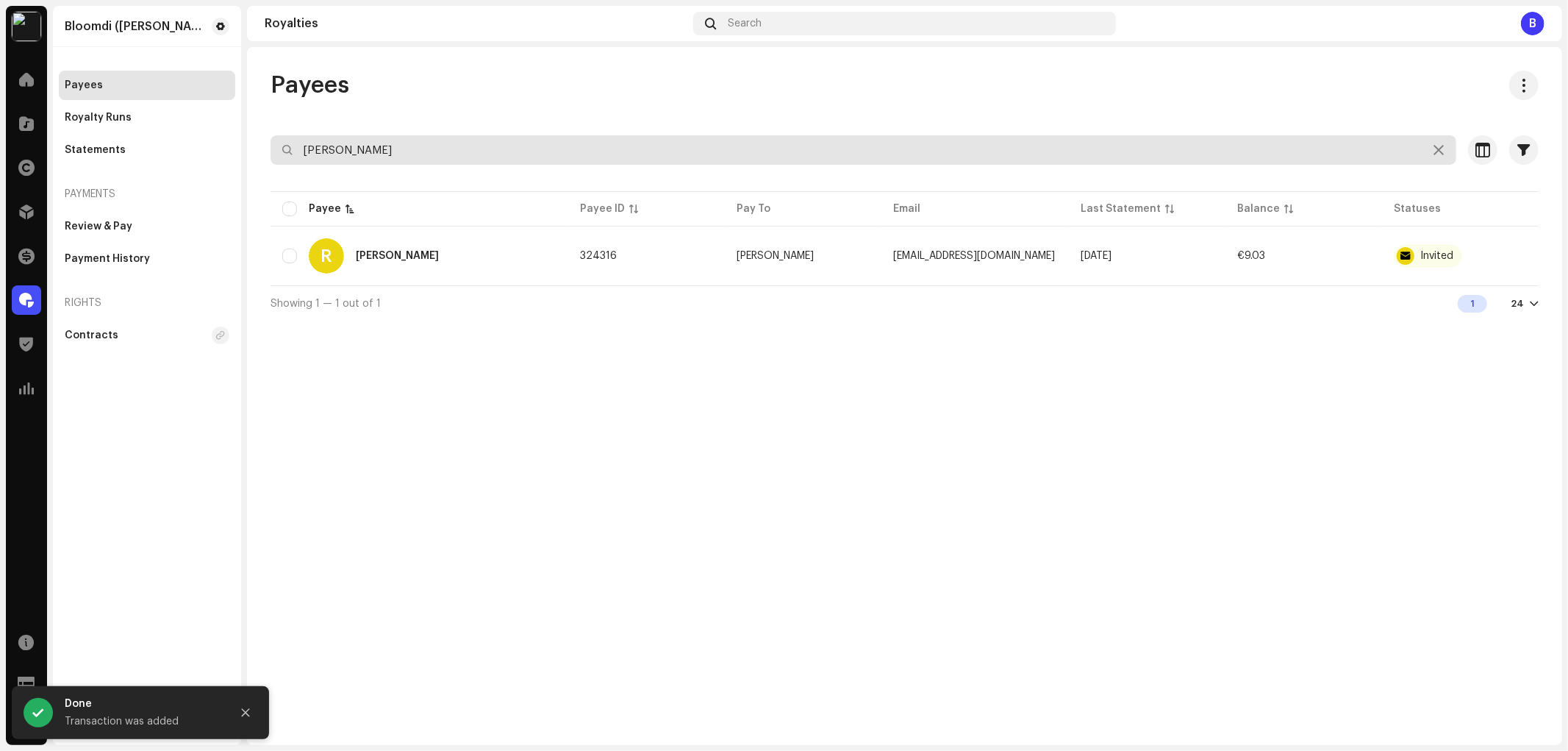
click at [416, 147] on input "bakaj" at bounding box center [863, 150] width 1186 height 30
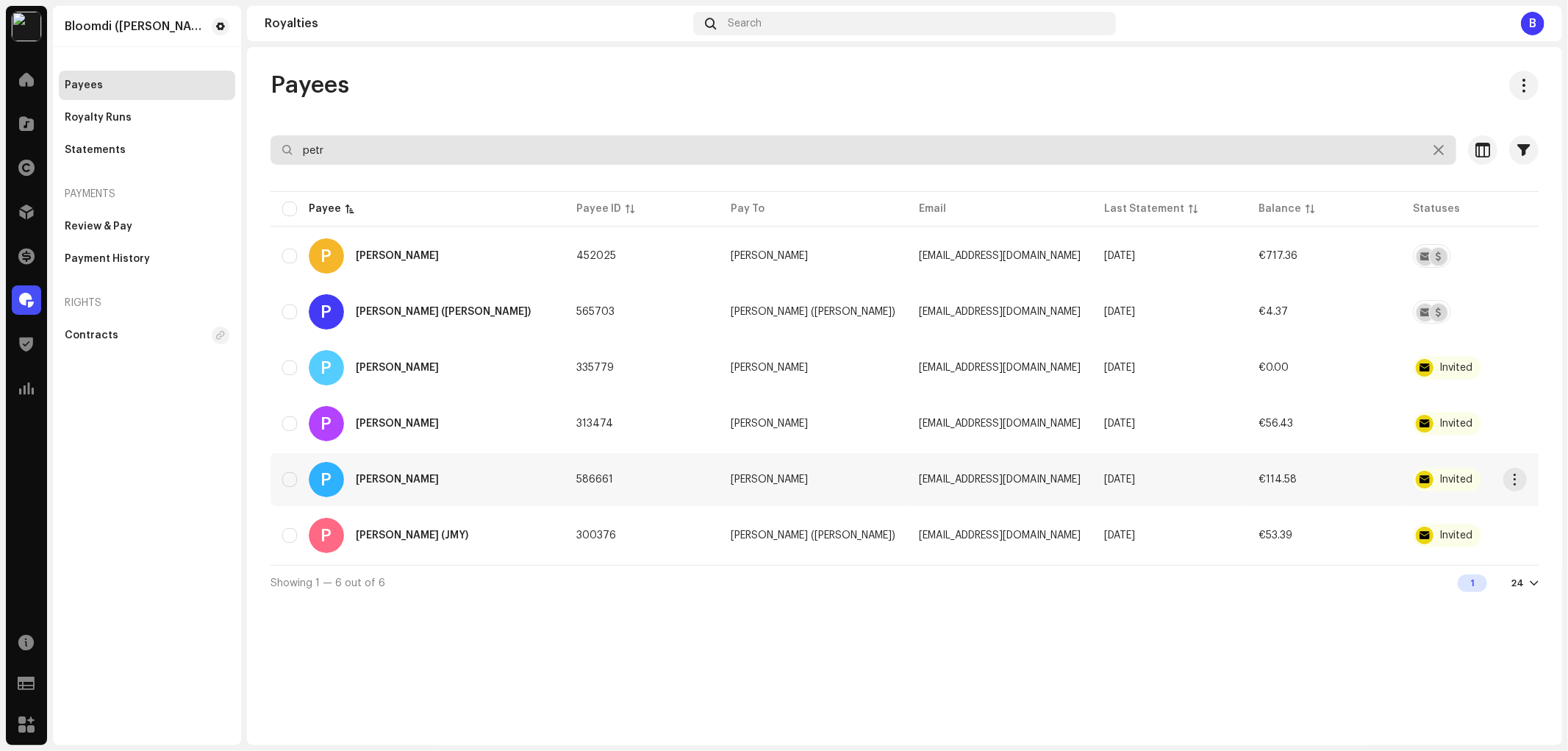
type input "petr"
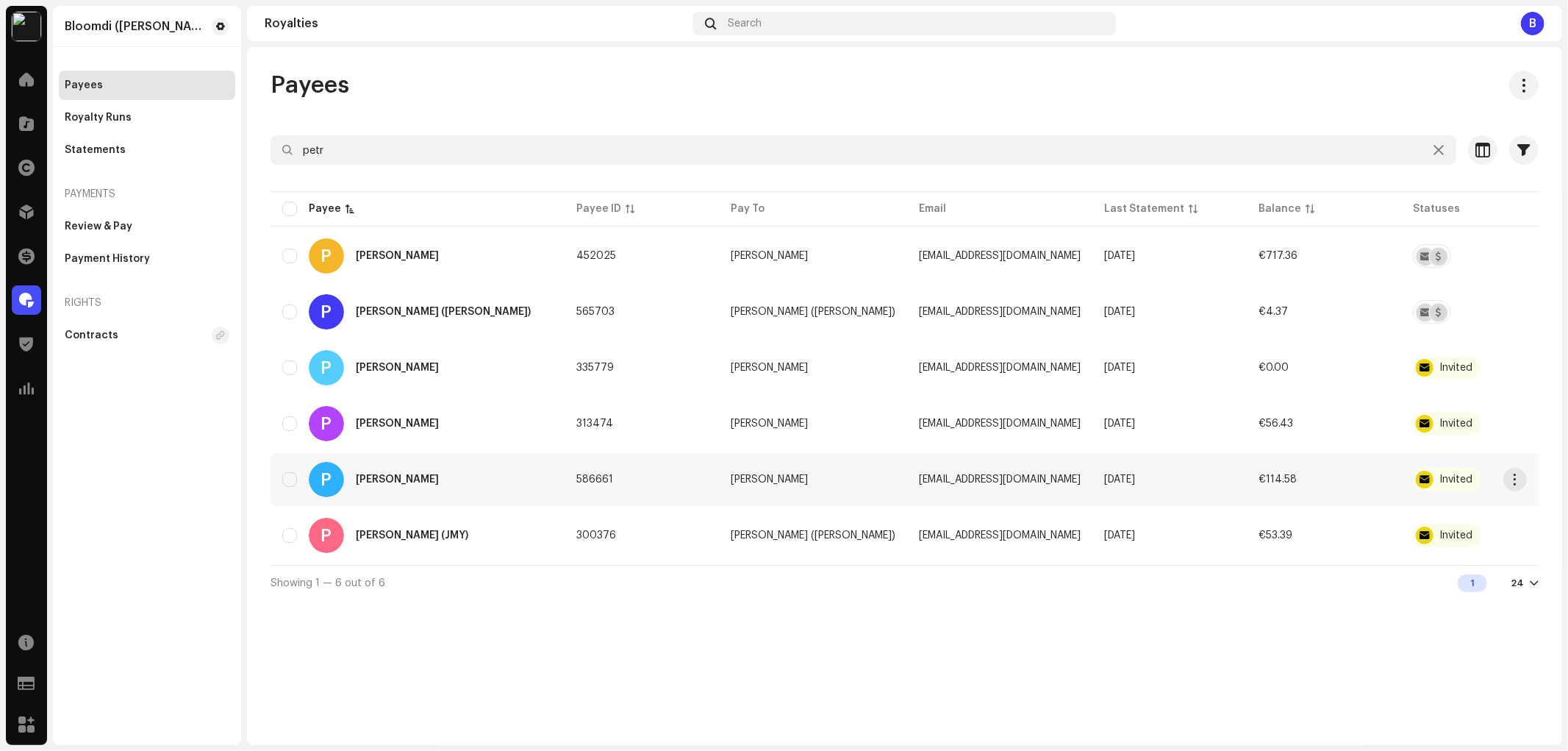
click at [430, 476] on div "P Petr Slavíček" at bounding box center [418, 479] width 271 height 35
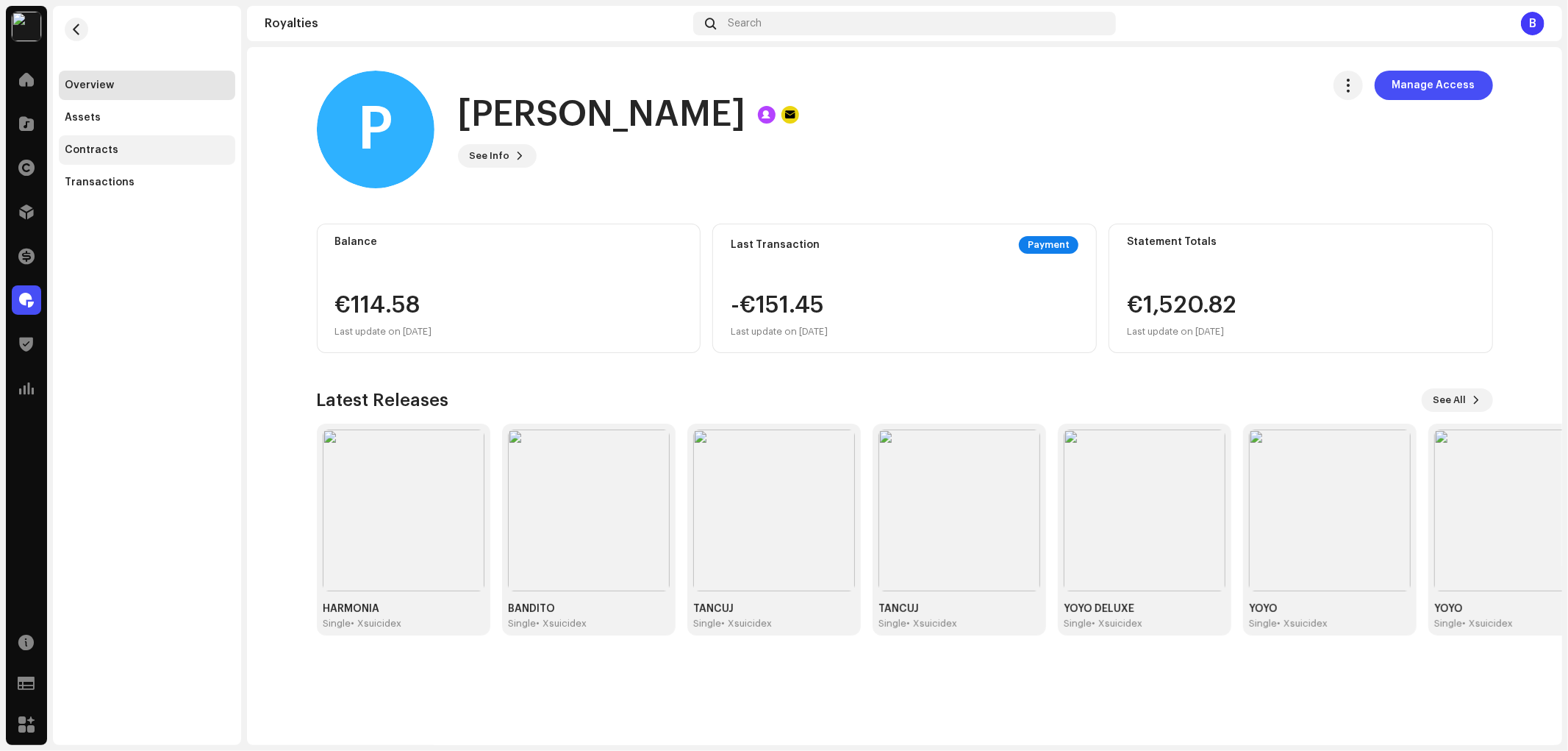
click at [135, 148] on div "Contracts" at bounding box center [147, 150] width 165 height 12
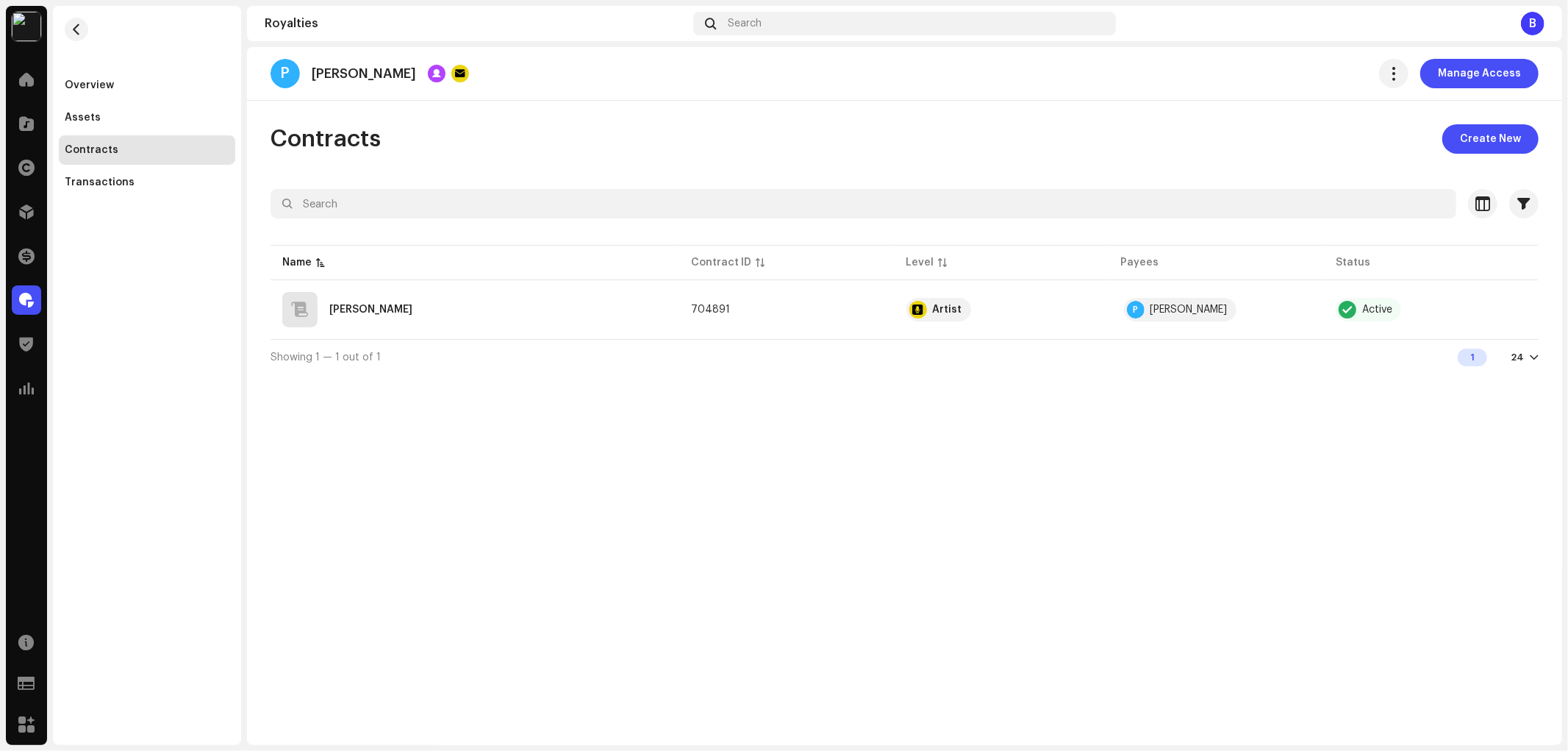
click at [152, 200] on div "Overview Assets Contracts Transactions" at bounding box center [147, 375] width 188 height 739
click at [158, 174] on div "Transactions" at bounding box center [147, 182] width 177 height 30
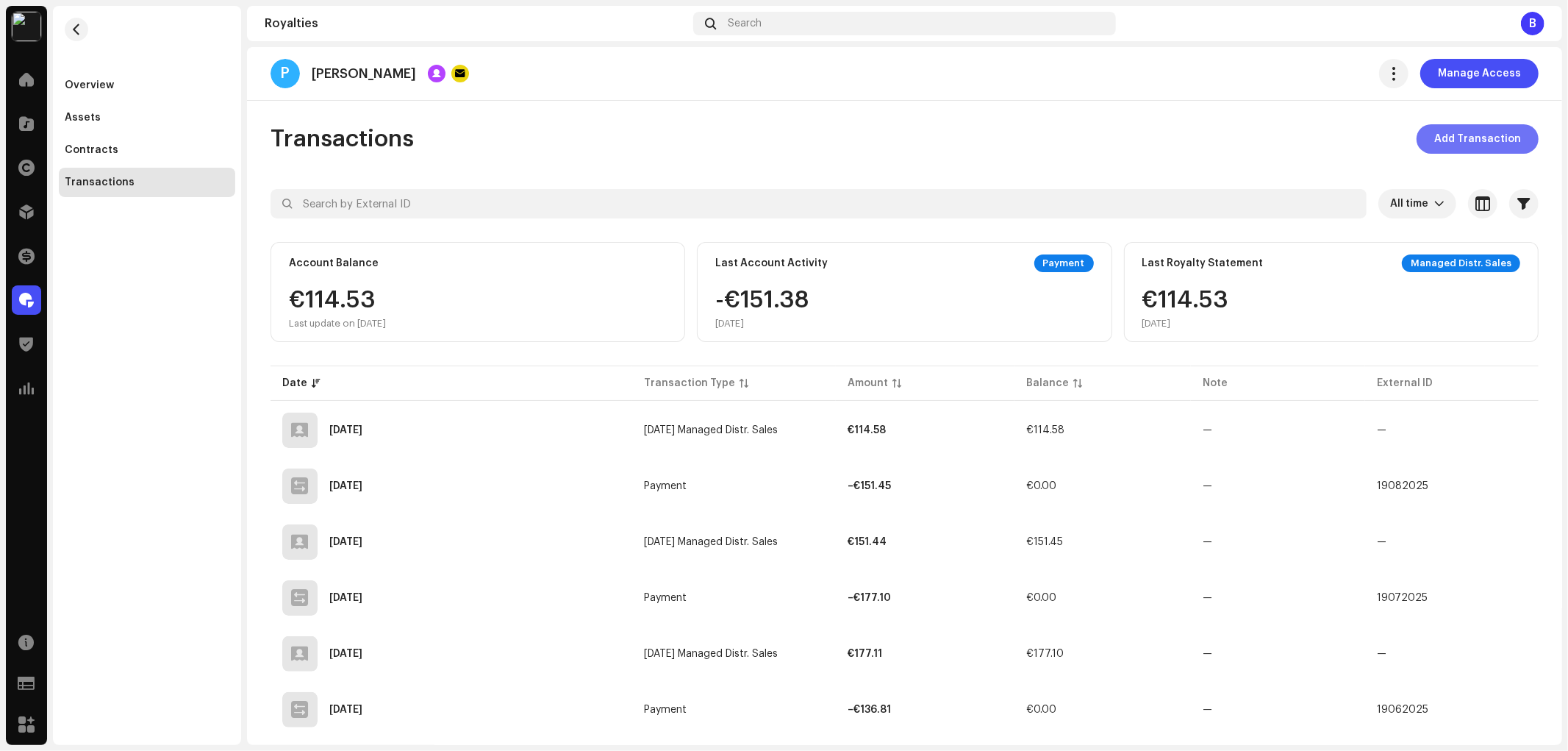
click at [1434, 135] on span "Add Transaction" at bounding box center [1477, 140] width 86 height 30
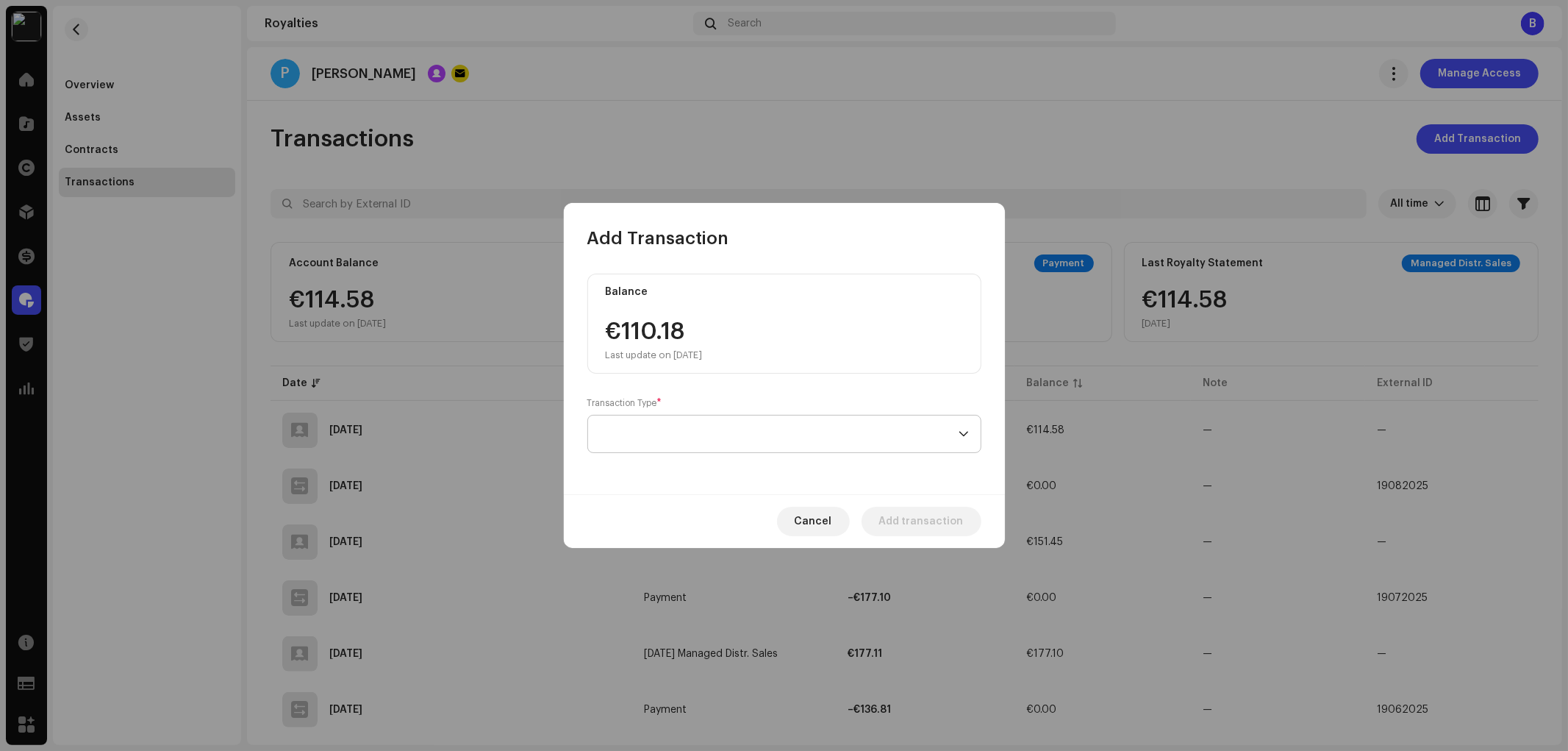
click at [788, 430] on span at bounding box center [779, 435] width 359 height 37
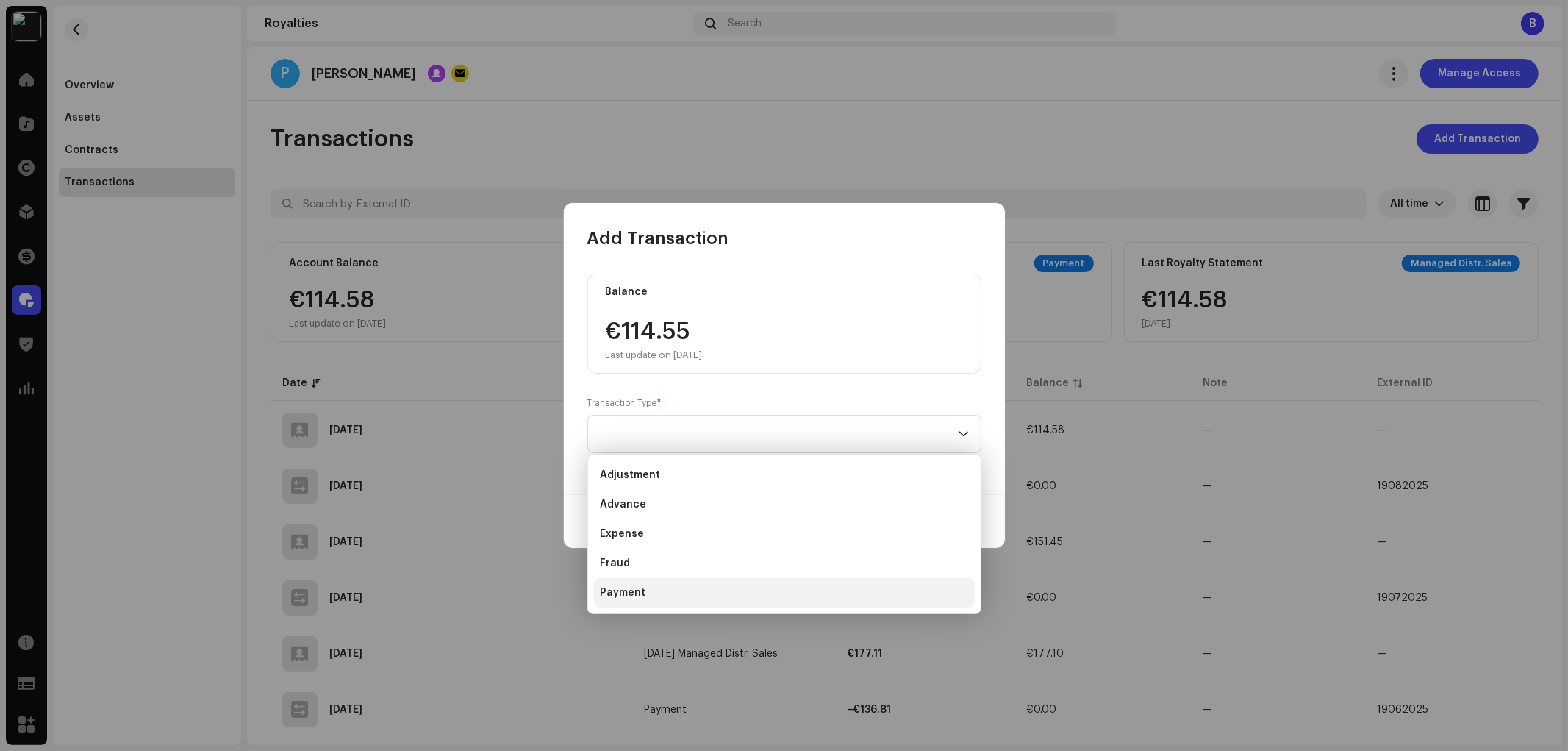
click at [651, 589] on li "Payment" at bounding box center [785, 593] width 381 height 30
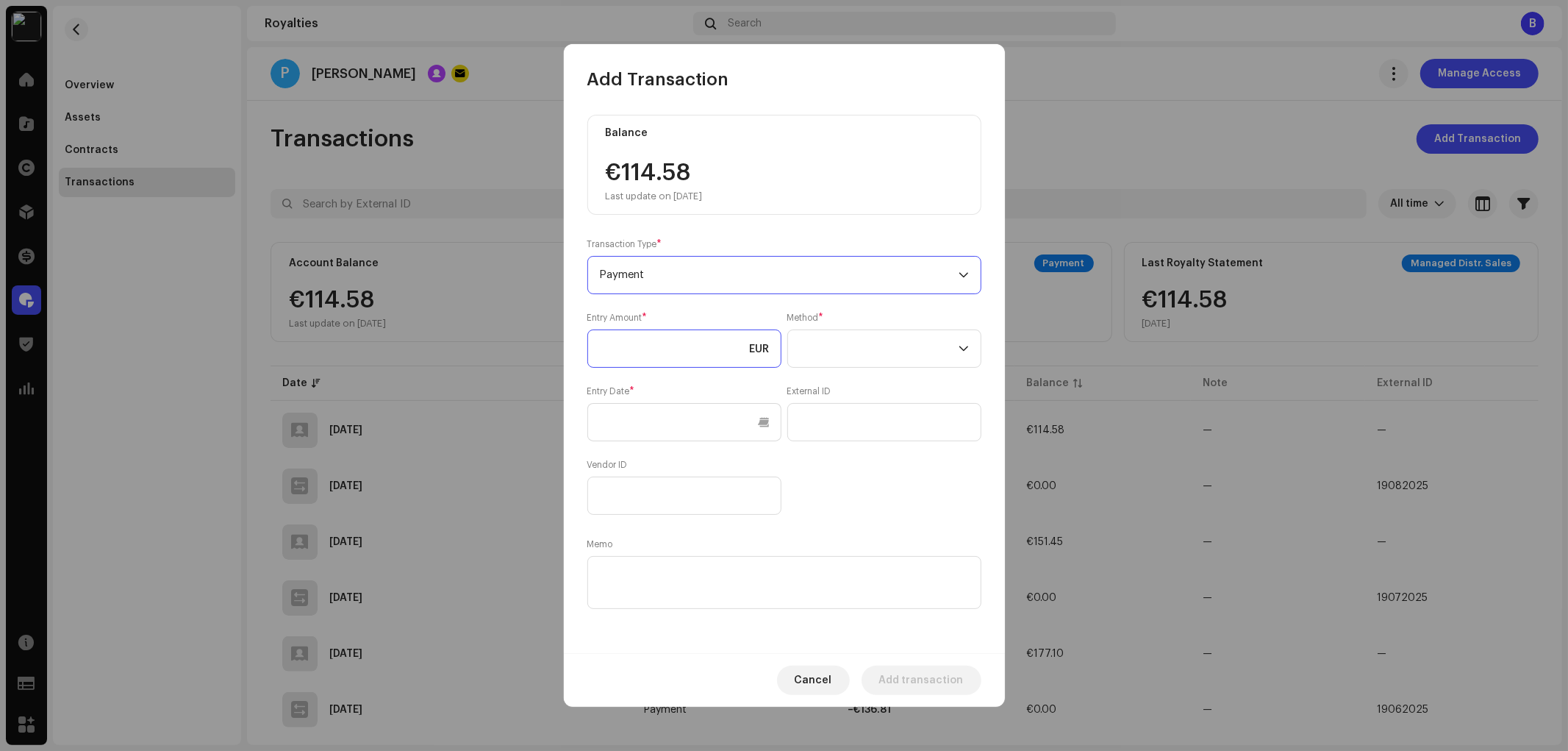
click at [658, 344] on input at bounding box center [684, 348] width 194 height 38
type input "114.58"
click at [870, 333] on span at bounding box center [879, 349] width 159 height 37
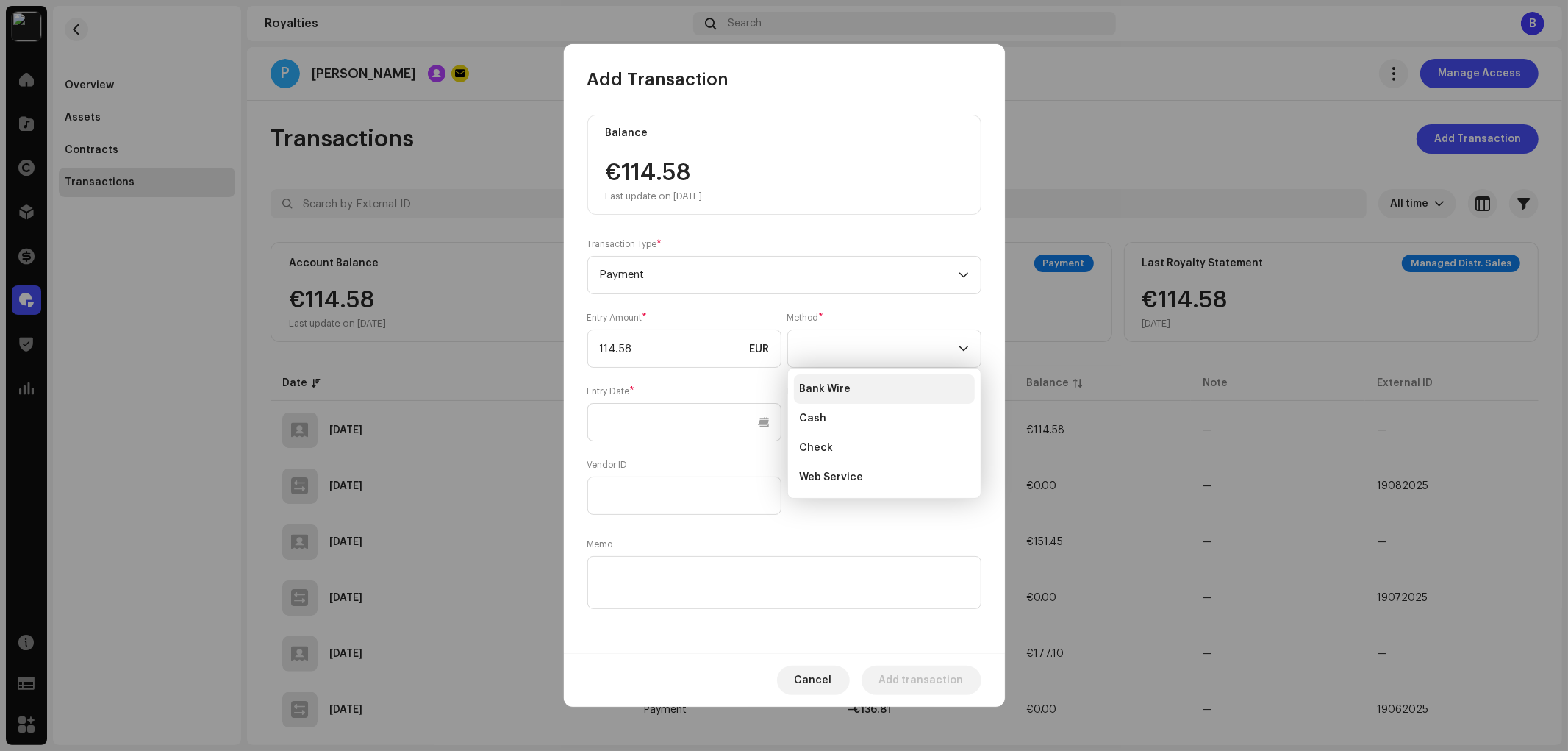
click at [883, 384] on li "Bank Wire" at bounding box center [884, 389] width 180 height 30
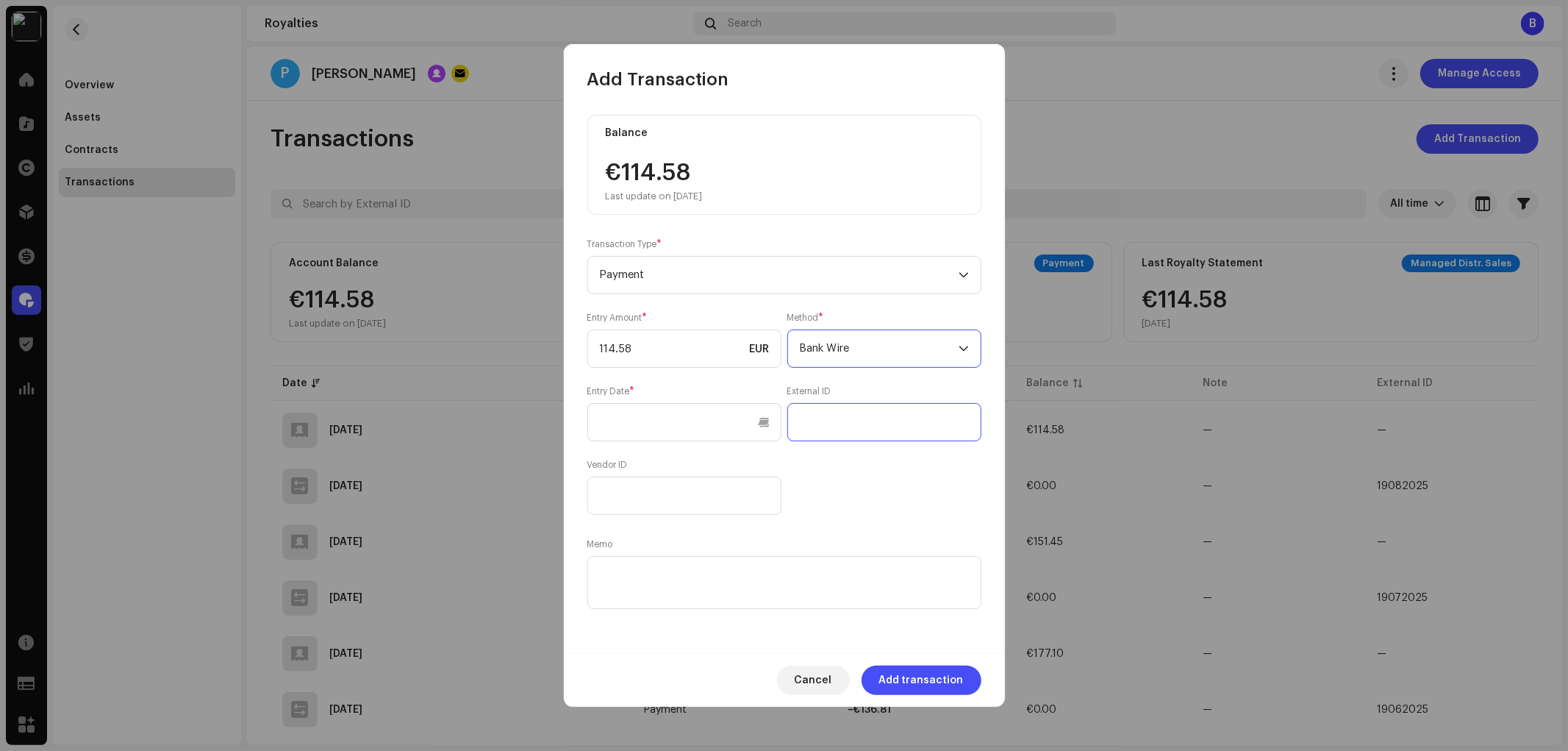
click at [865, 423] on input "text" at bounding box center [884, 422] width 194 height 38
drag, startPoint x: 862, startPoint y: 427, endPoint x: 776, endPoint y: 434, distance: 86.3
click at [776, 434] on div "Entry Amount * 114.58 EUR Method * Bank Wire Entry Date * External ID 06102025 …" at bounding box center [785, 413] width 394 height 203
type input "06102025"
paste textarea "06102025"
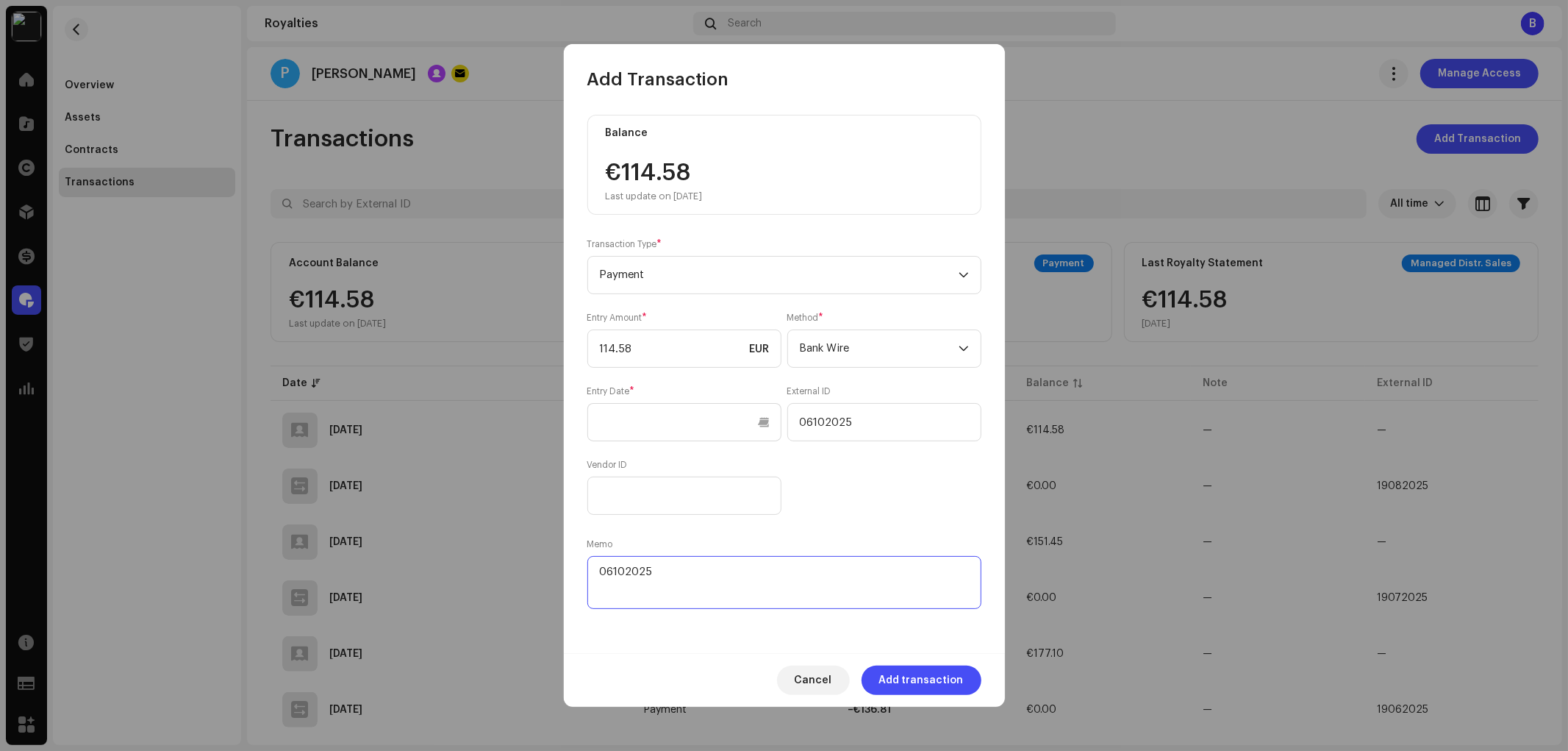
click at [794, 575] on textarea at bounding box center [785, 583] width 394 height 53
type textarea "06102025"
click at [941, 489] on div "Entry Amount * 114.58 EUR Method * Bank Wire Entry Date * External ID 06102025 …" at bounding box center [785, 413] width 394 height 203
click at [953, 680] on span "Add transaction" at bounding box center [921, 680] width 85 height 30
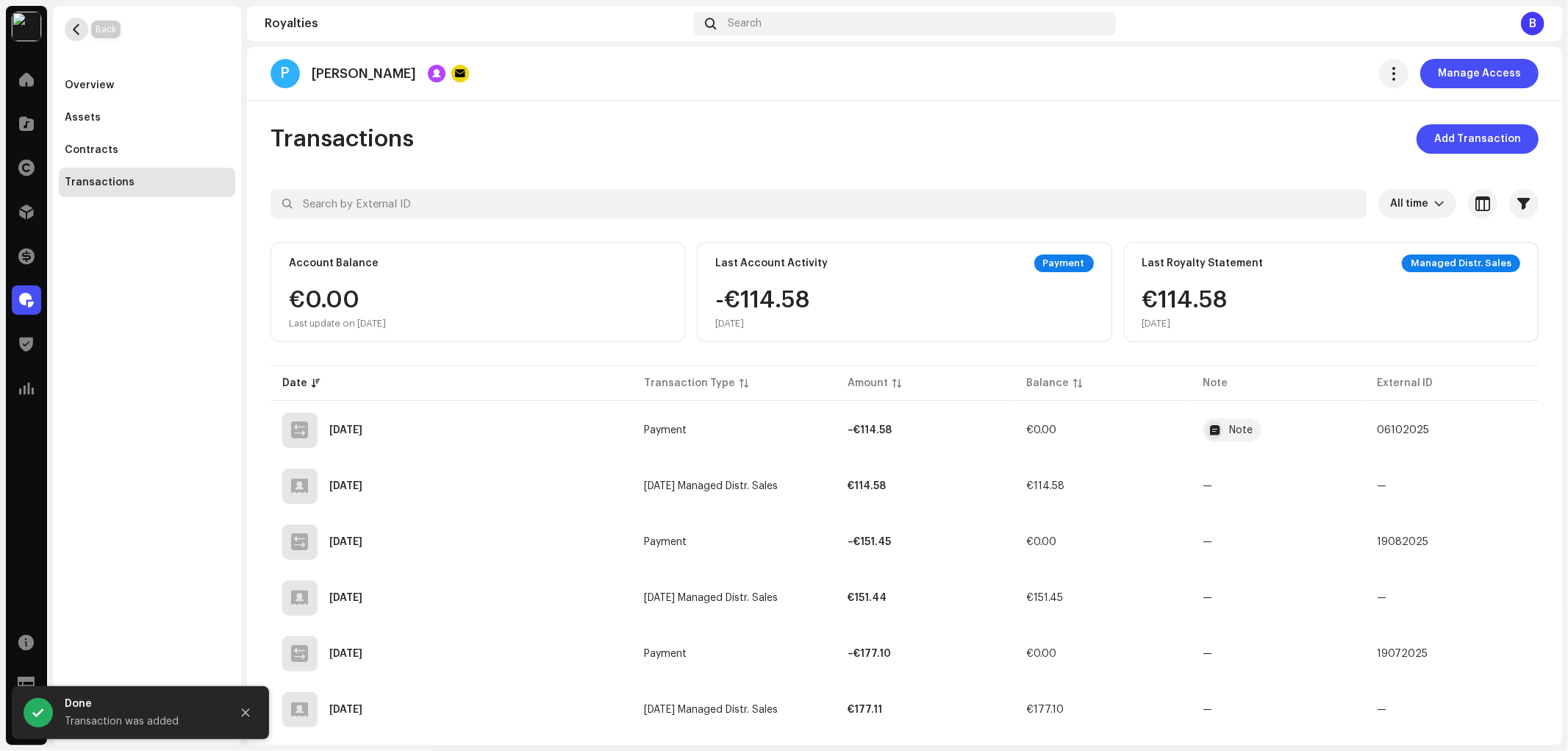
click at [84, 26] on button "button" at bounding box center [76, 29] width 23 height 23
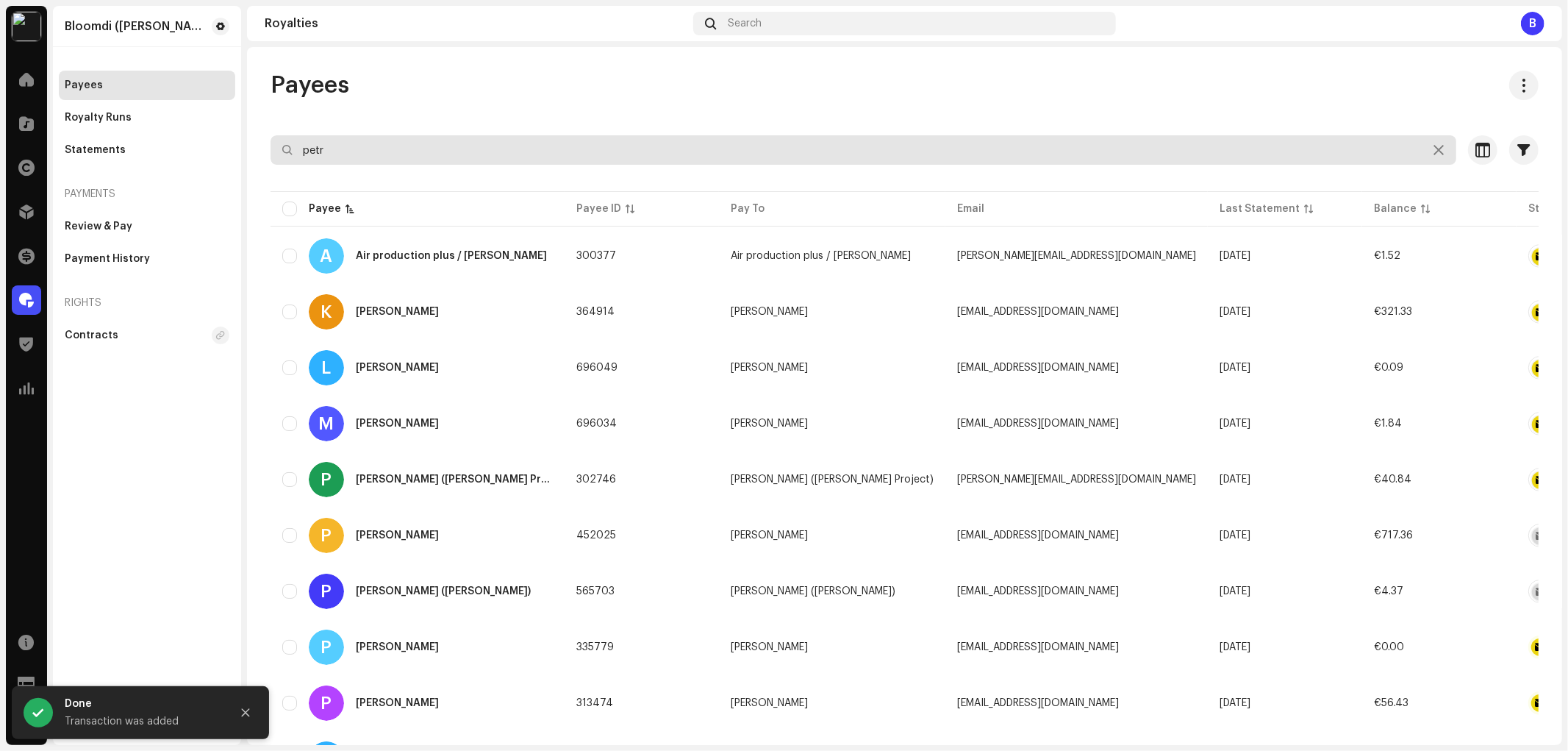
click at [380, 156] on input "petr" at bounding box center [863, 150] width 1186 height 30
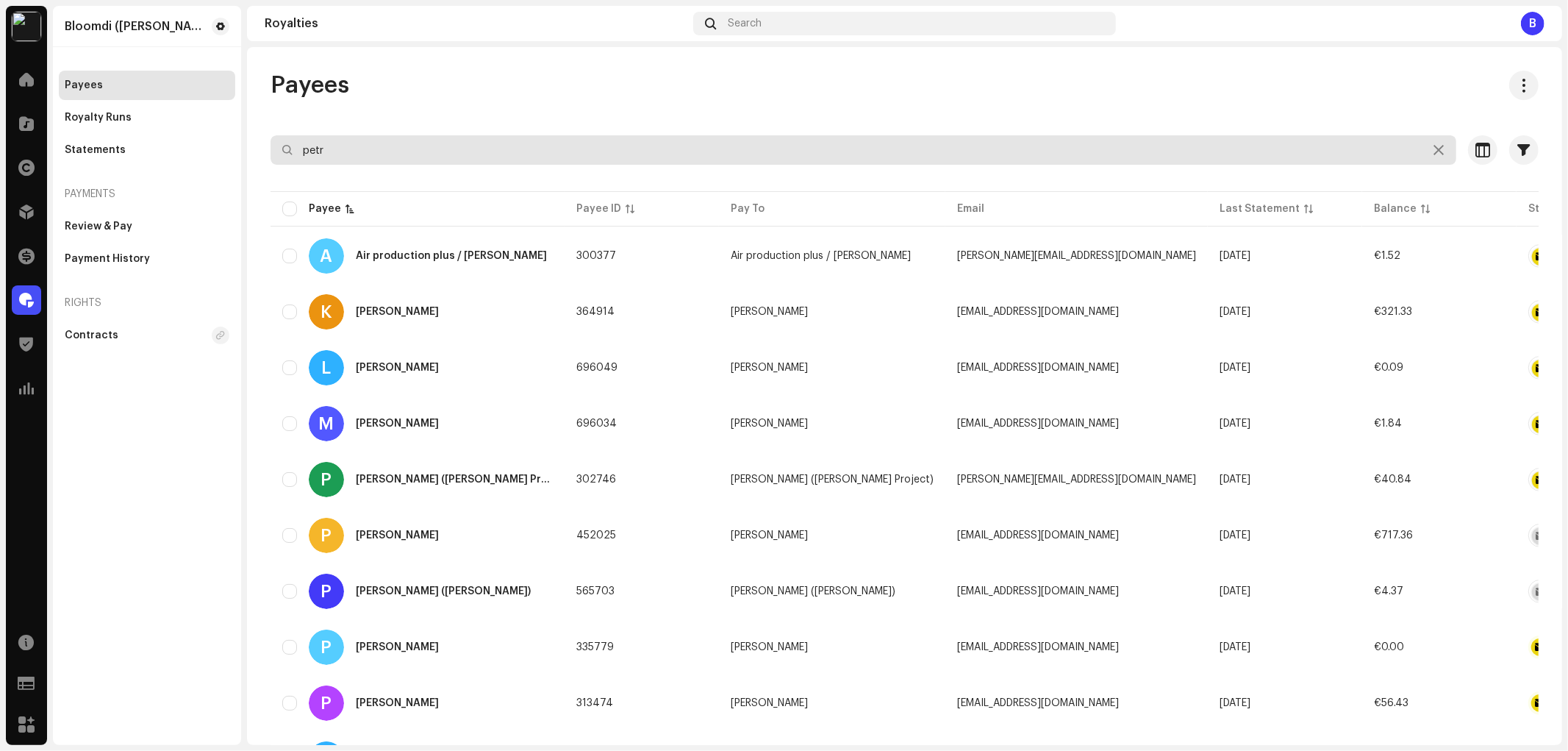
click at [380, 156] on input "petr" at bounding box center [863, 150] width 1186 height 30
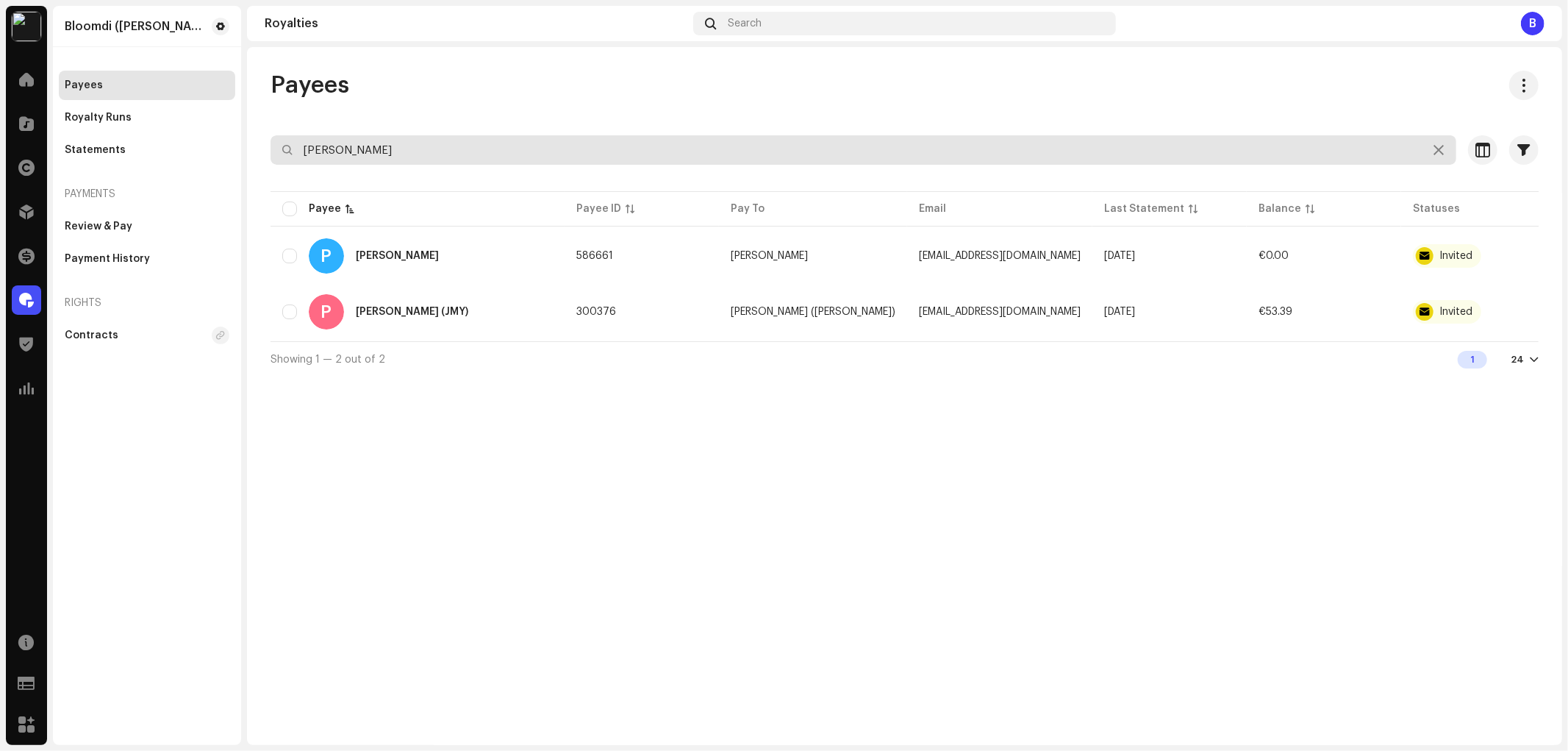
click at [395, 143] on input "petr s" at bounding box center [863, 150] width 1186 height 30
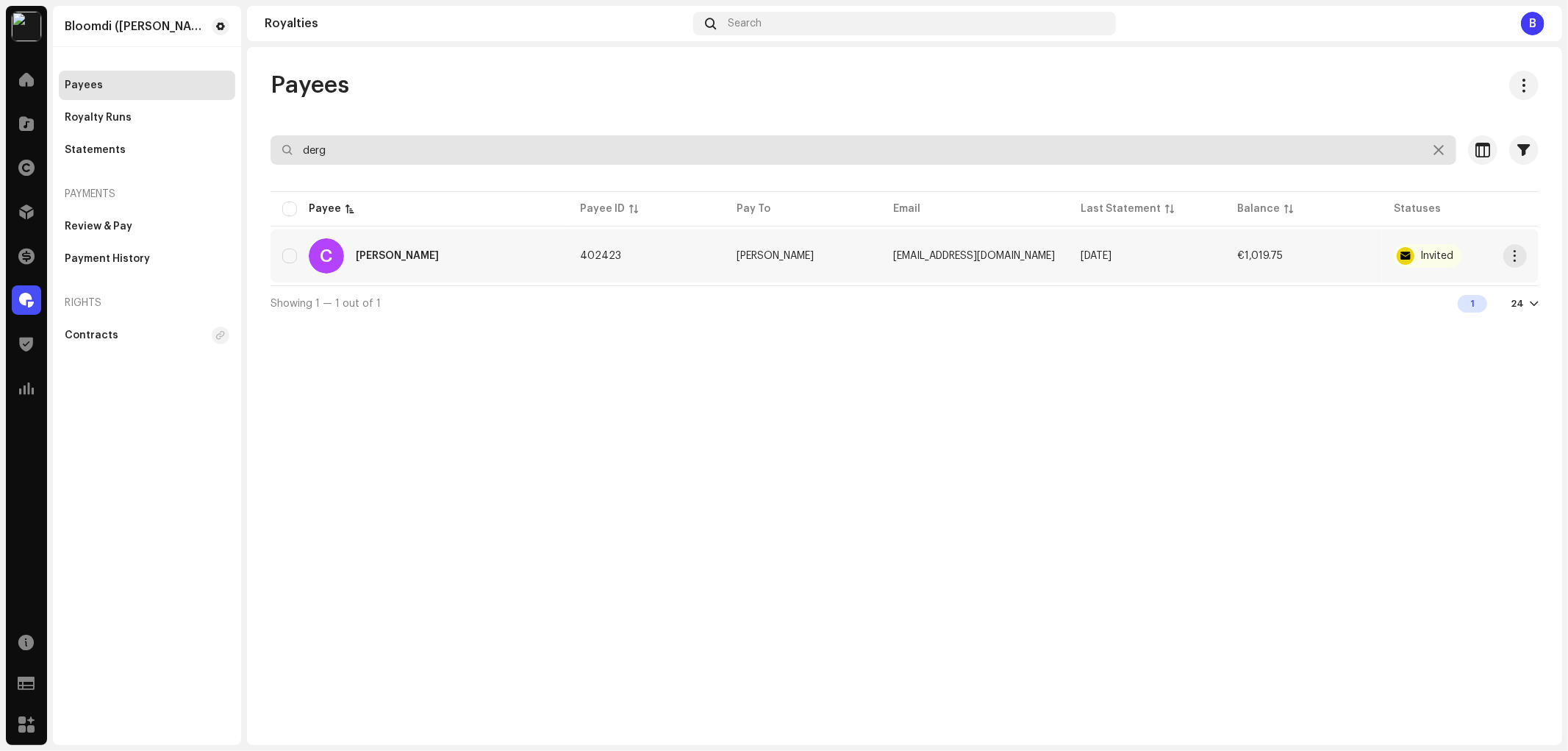
type input "derg"
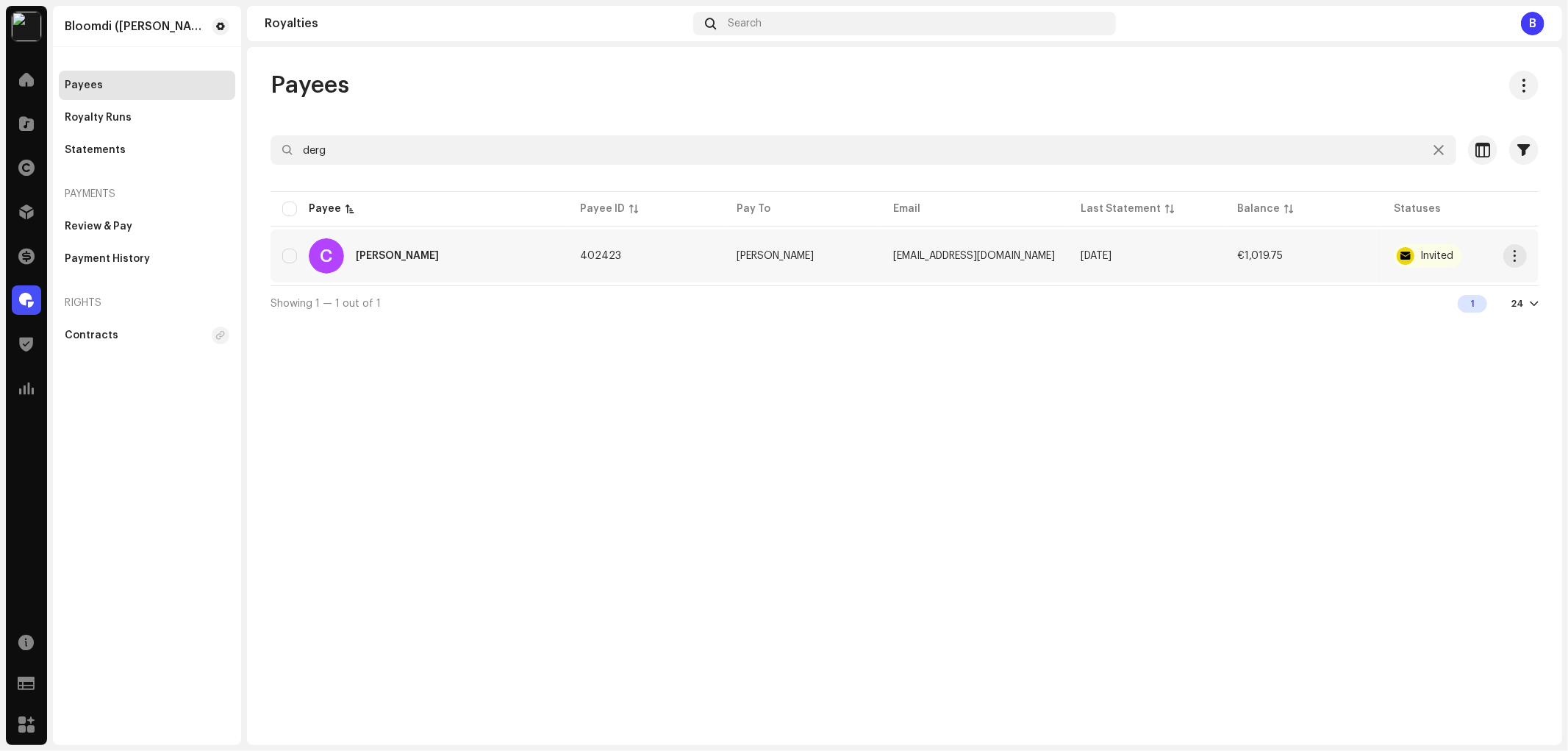
click at [390, 269] on div "C Christán Dergounov" at bounding box center [419, 256] width 274 height 35
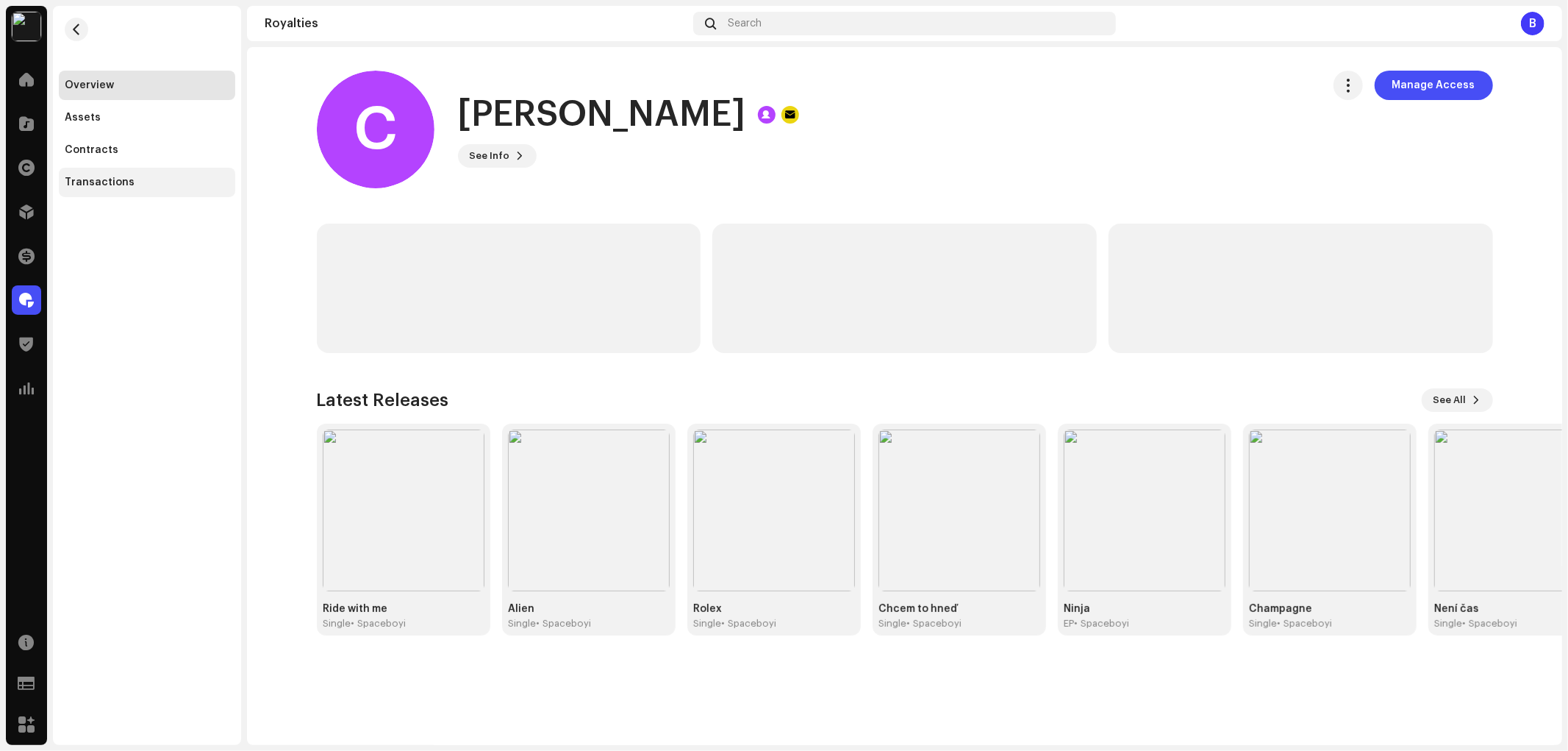
click at [202, 195] on div "Transactions" at bounding box center [147, 182] width 177 height 30
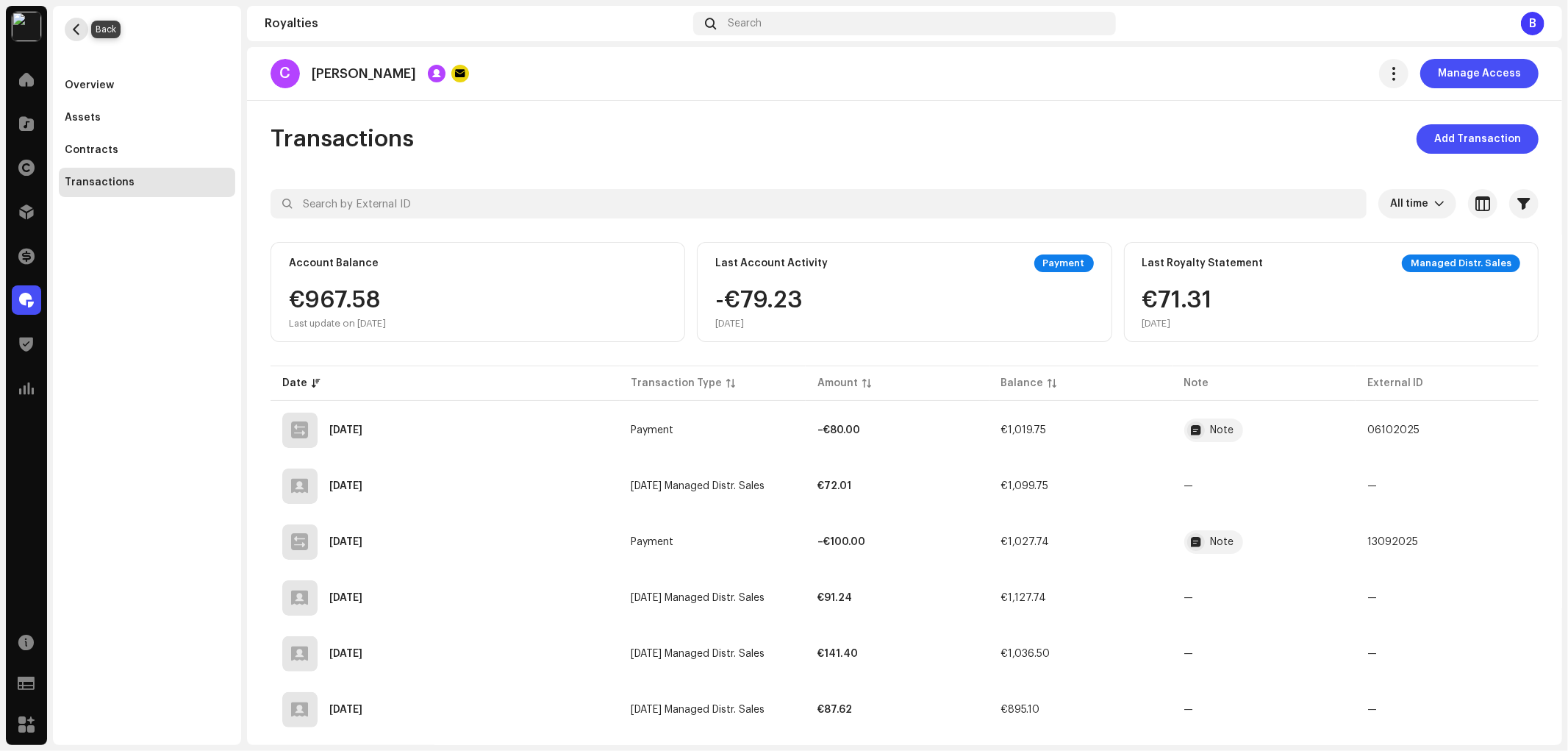
click at [77, 30] on span "button" at bounding box center [77, 29] width 11 height 12
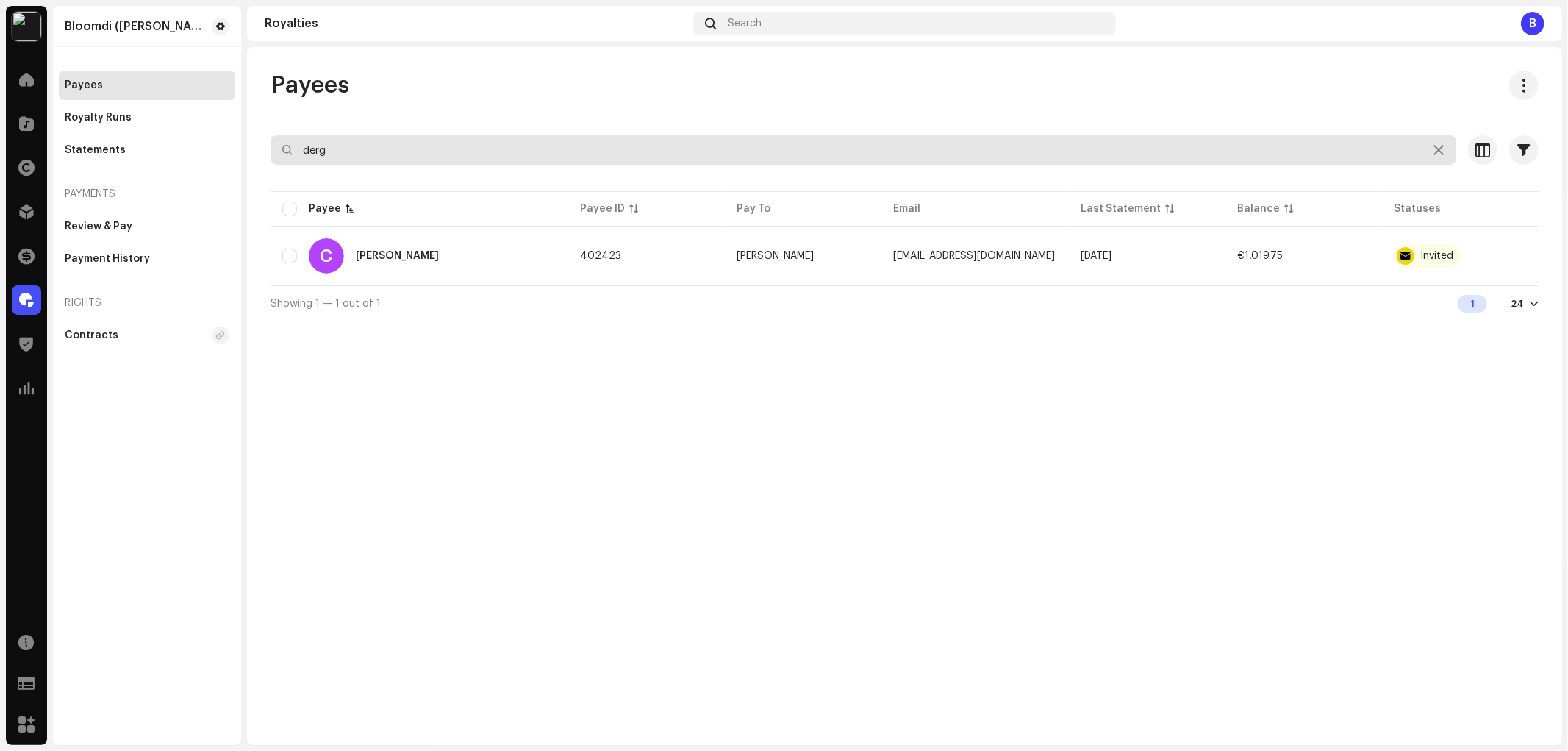
click at [401, 155] on input "derg" at bounding box center [863, 150] width 1186 height 30
type input "bakaj"
